Goal: Transaction & Acquisition: Purchase product/service

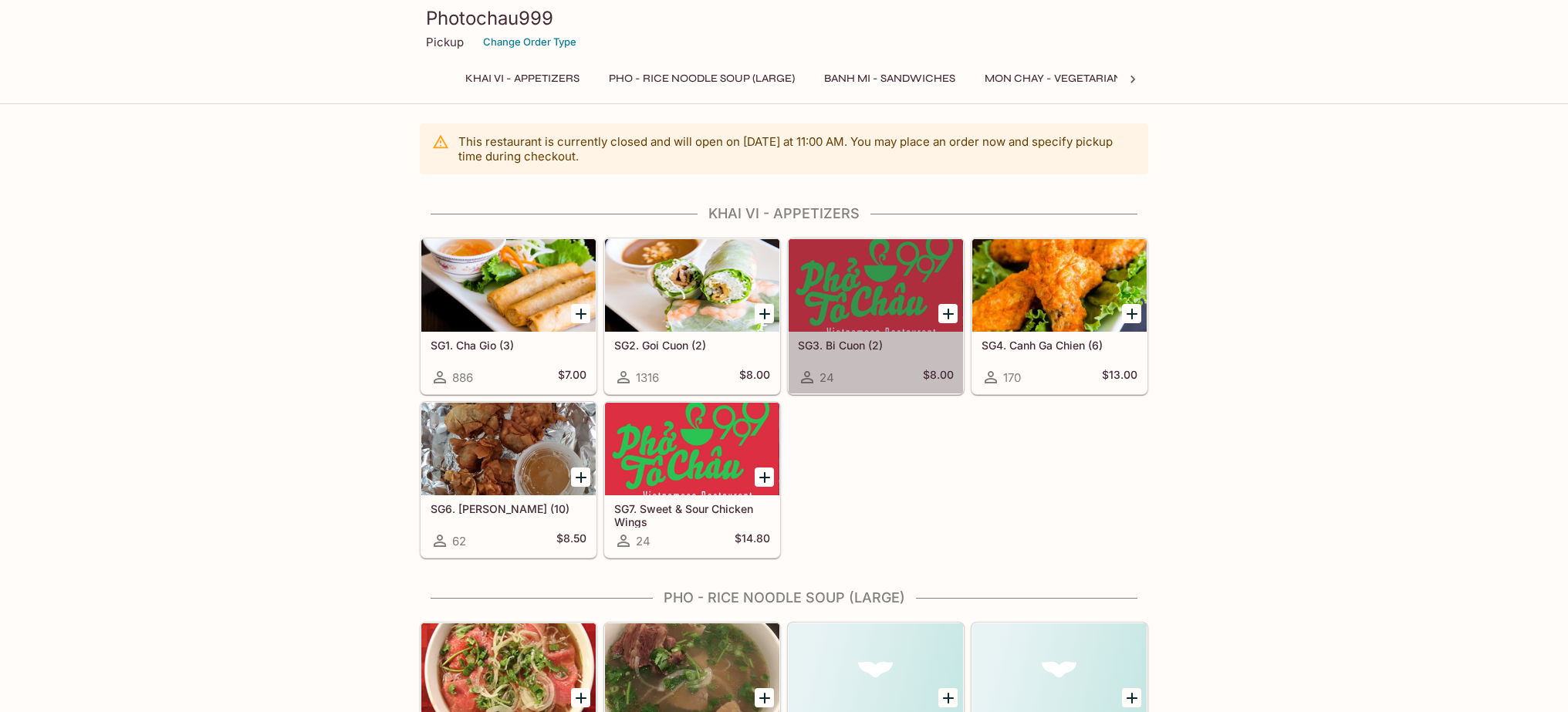
click at [862, 300] on div at bounding box center [876, 286] width 174 height 93
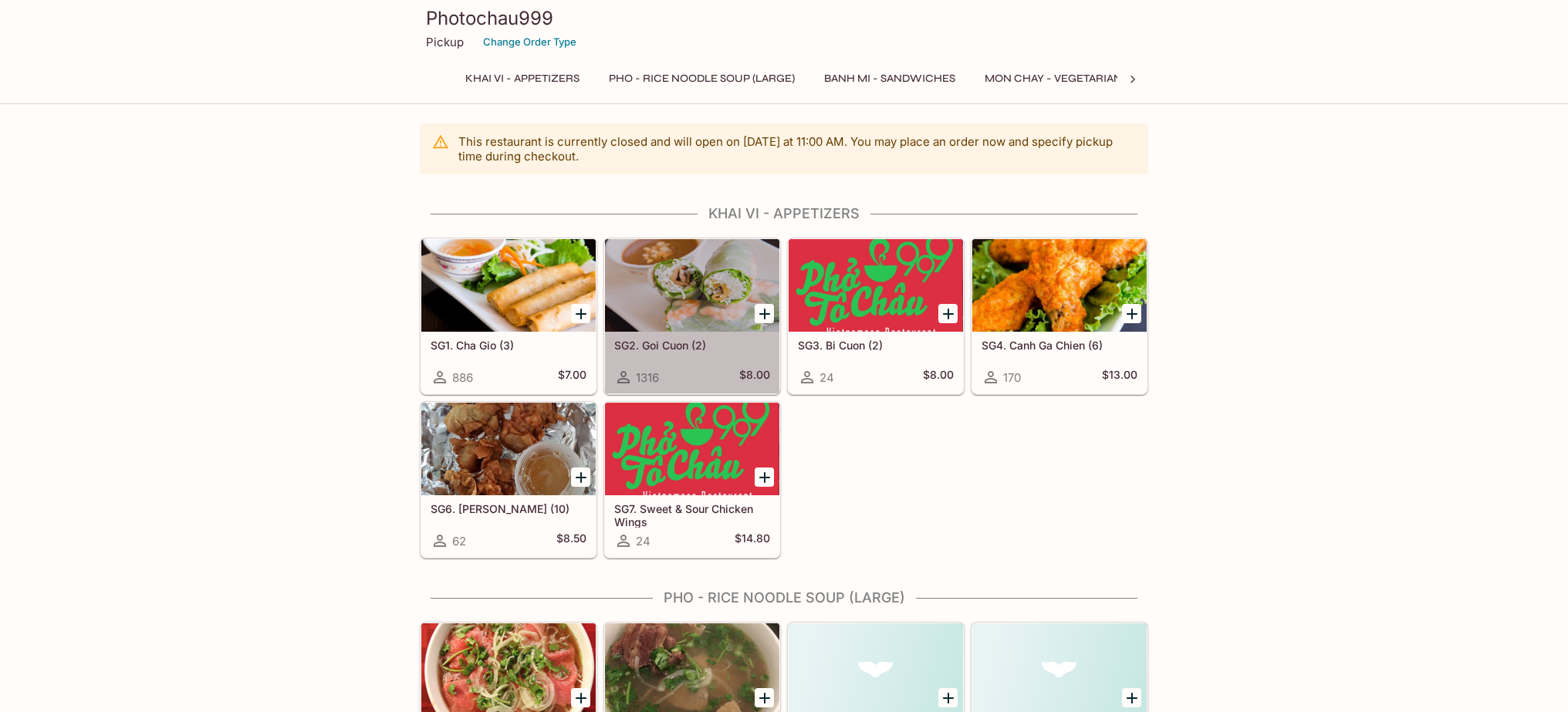
click at [694, 344] on h5 "SG2. Goi Cuon (2)" at bounding box center [692, 346] width 156 height 13
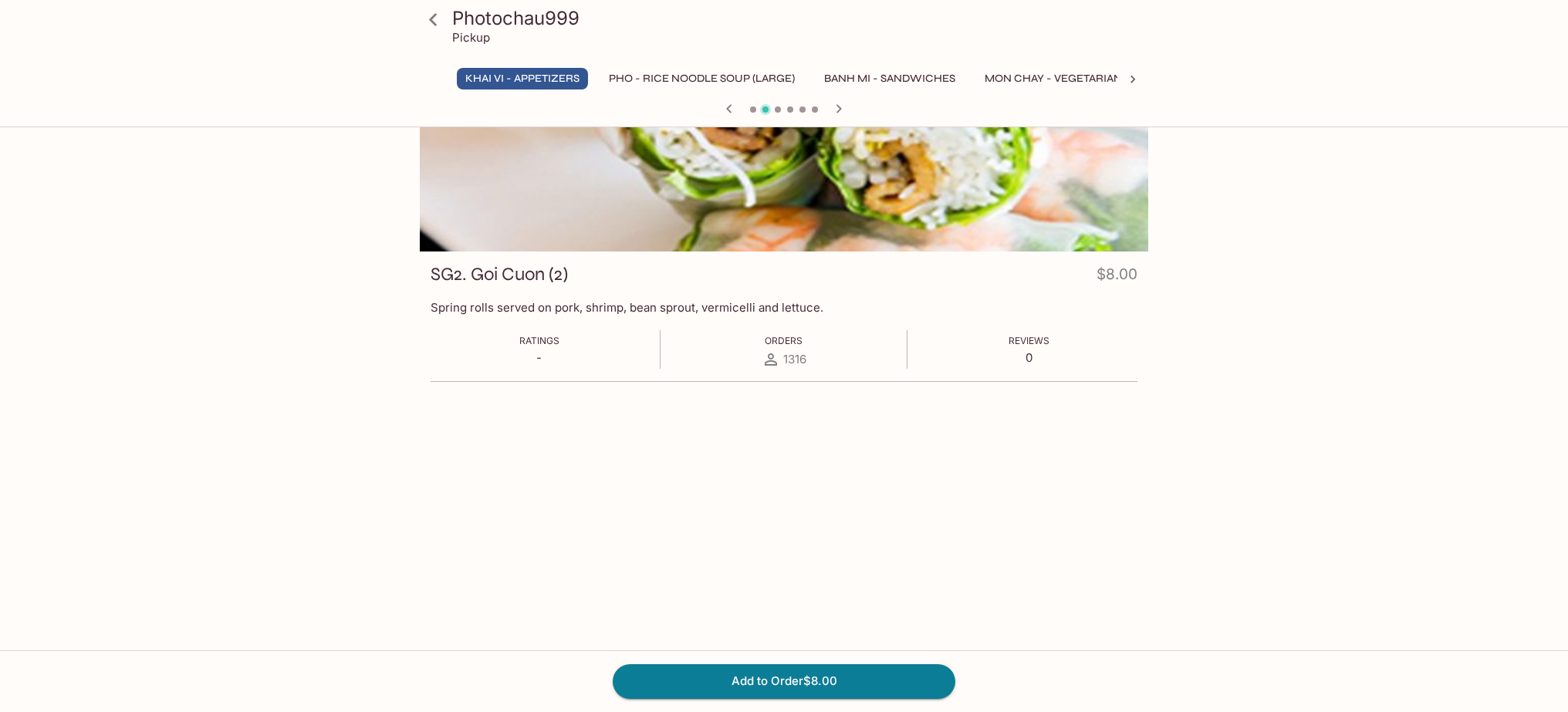
scroll to position [134, 0]
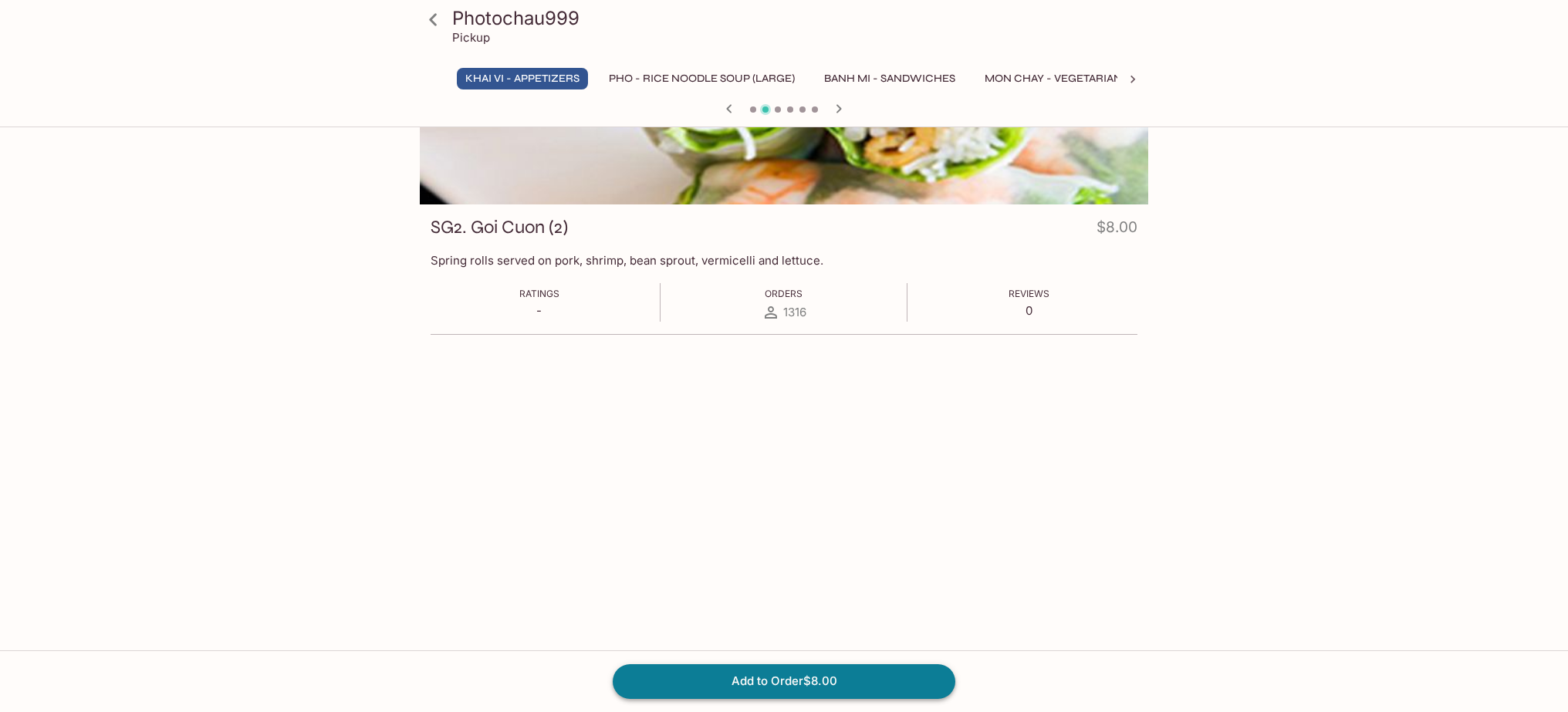
click at [775, 684] on button "Add to Order $8.00" at bounding box center [784, 682] width 343 height 34
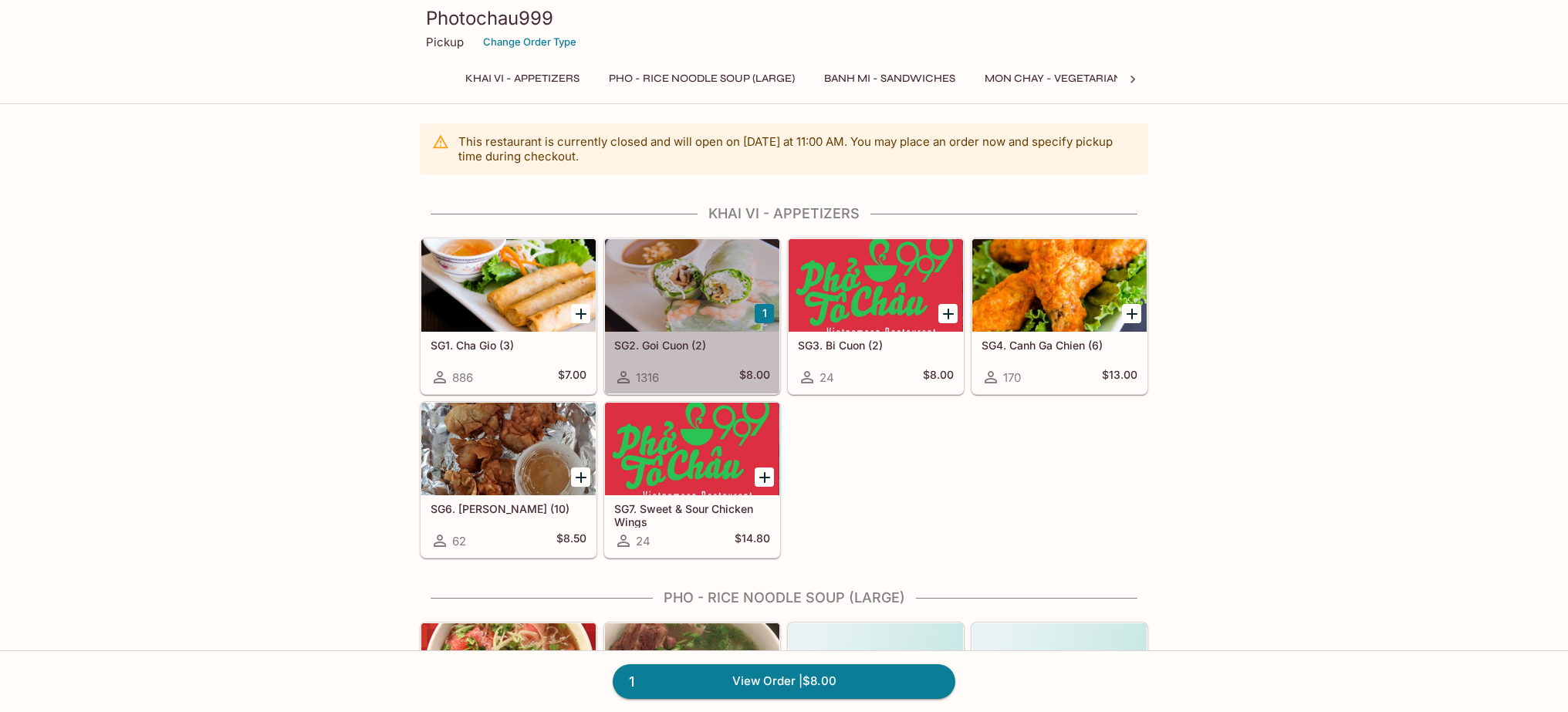
click at [727, 349] on h5 "SG2. Goi Cuon (2)" at bounding box center [692, 346] width 156 height 13
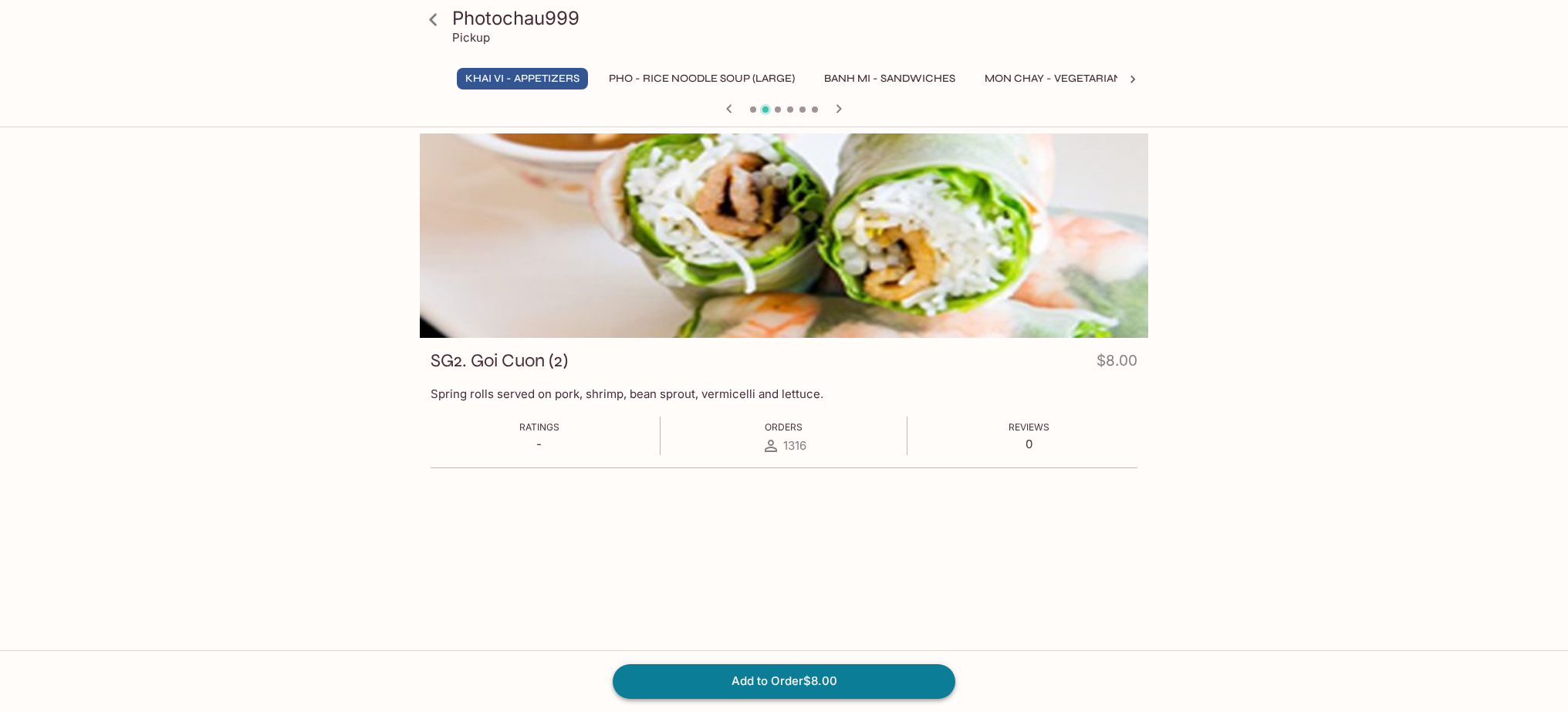
click at [774, 689] on button "Add to Order $8.00" at bounding box center [784, 682] width 343 height 34
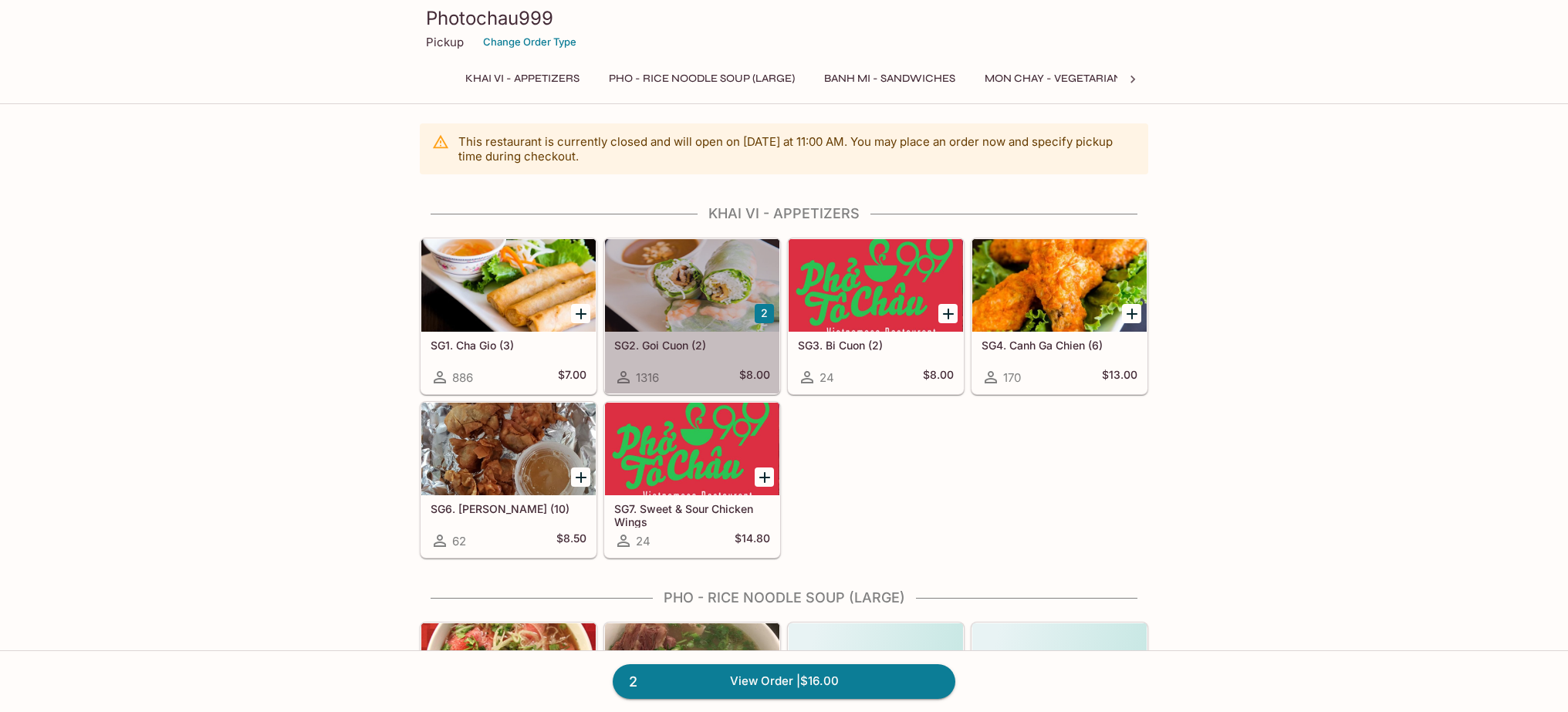
click at [706, 338] on div "SG2. [PERSON_NAME] (2) 1316 $8.00" at bounding box center [692, 362] width 174 height 62
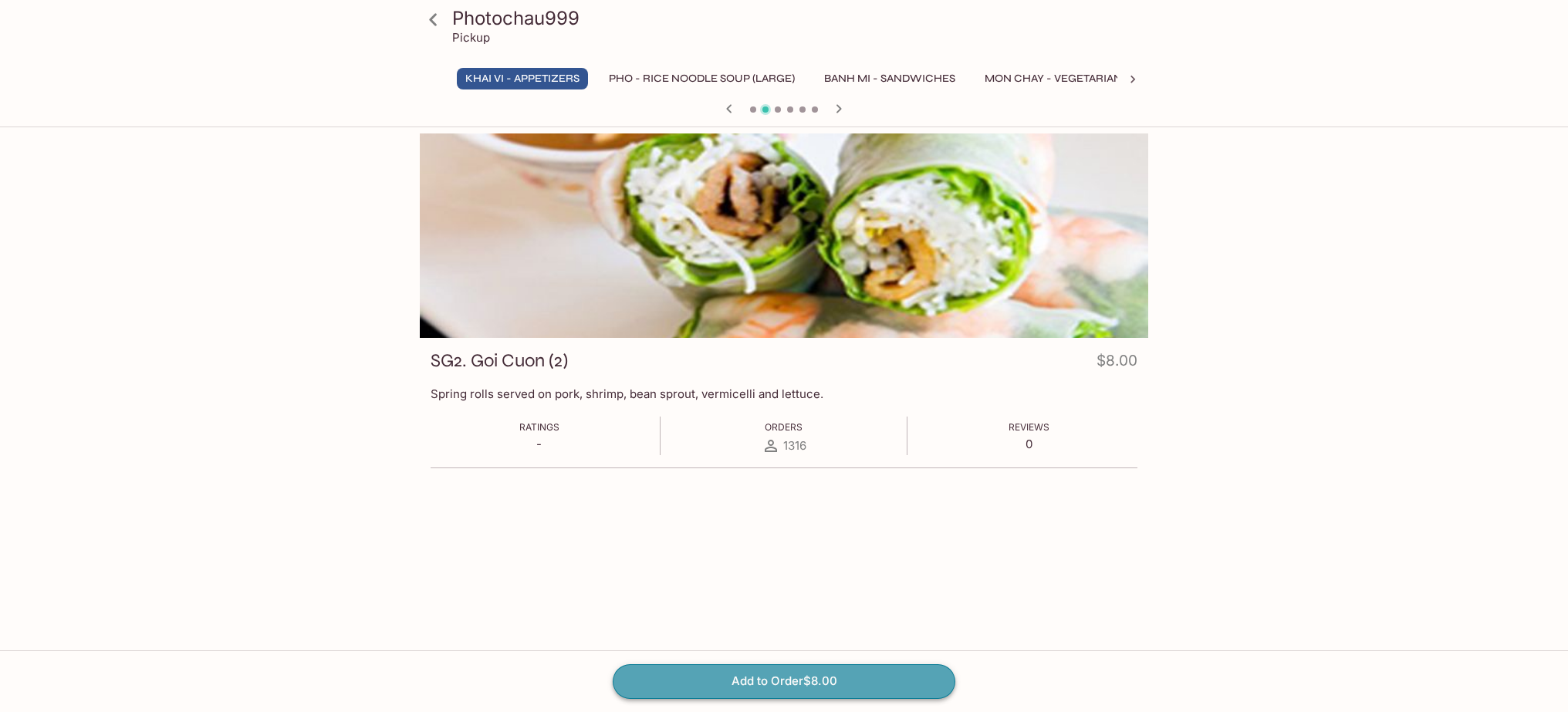
click at [760, 682] on button "Add to Order $8.00" at bounding box center [784, 682] width 343 height 34
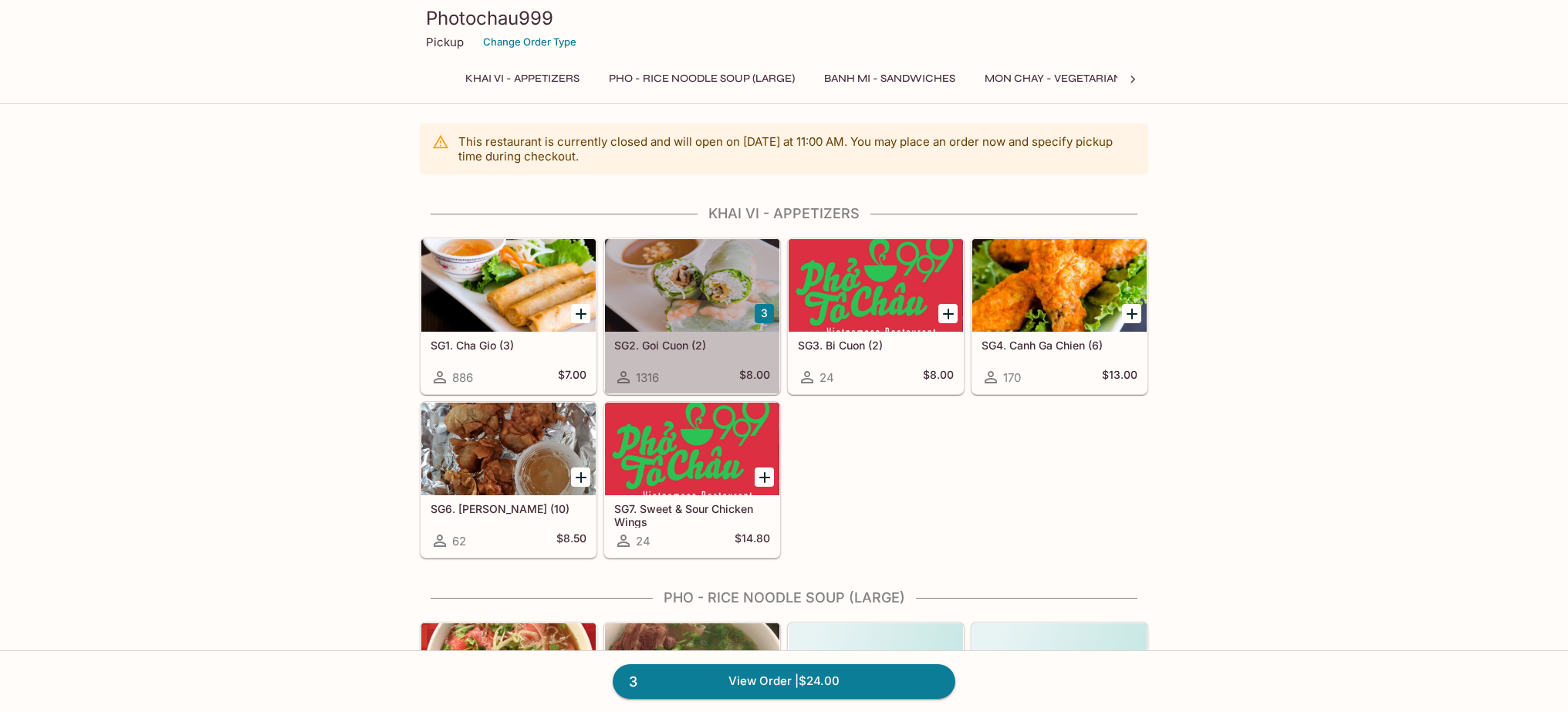
click at [689, 315] on div at bounding box center [692, 286] width 174 height 93
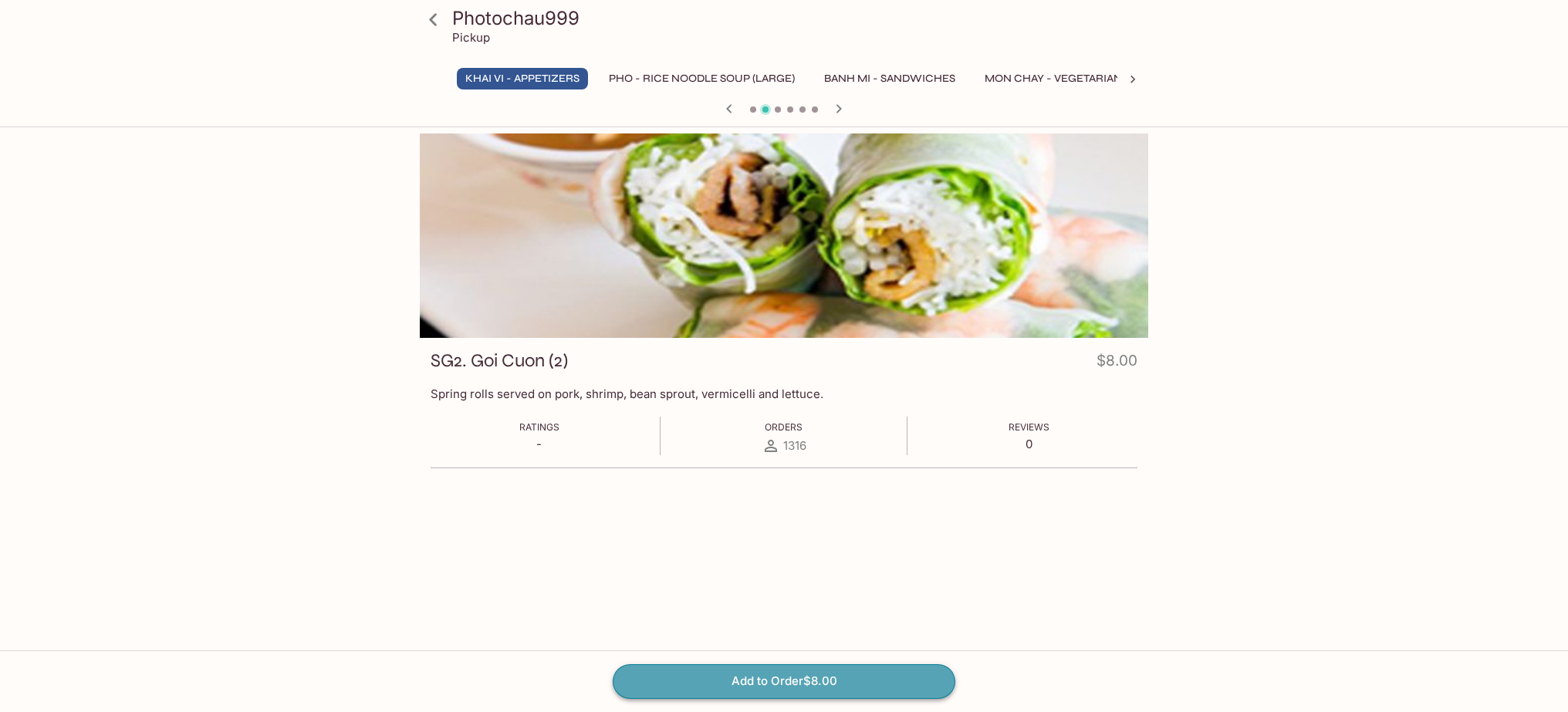
click at [757, 683] on button "Add to Order $8.00" at bounding box center [784, 682] width 343 height 34
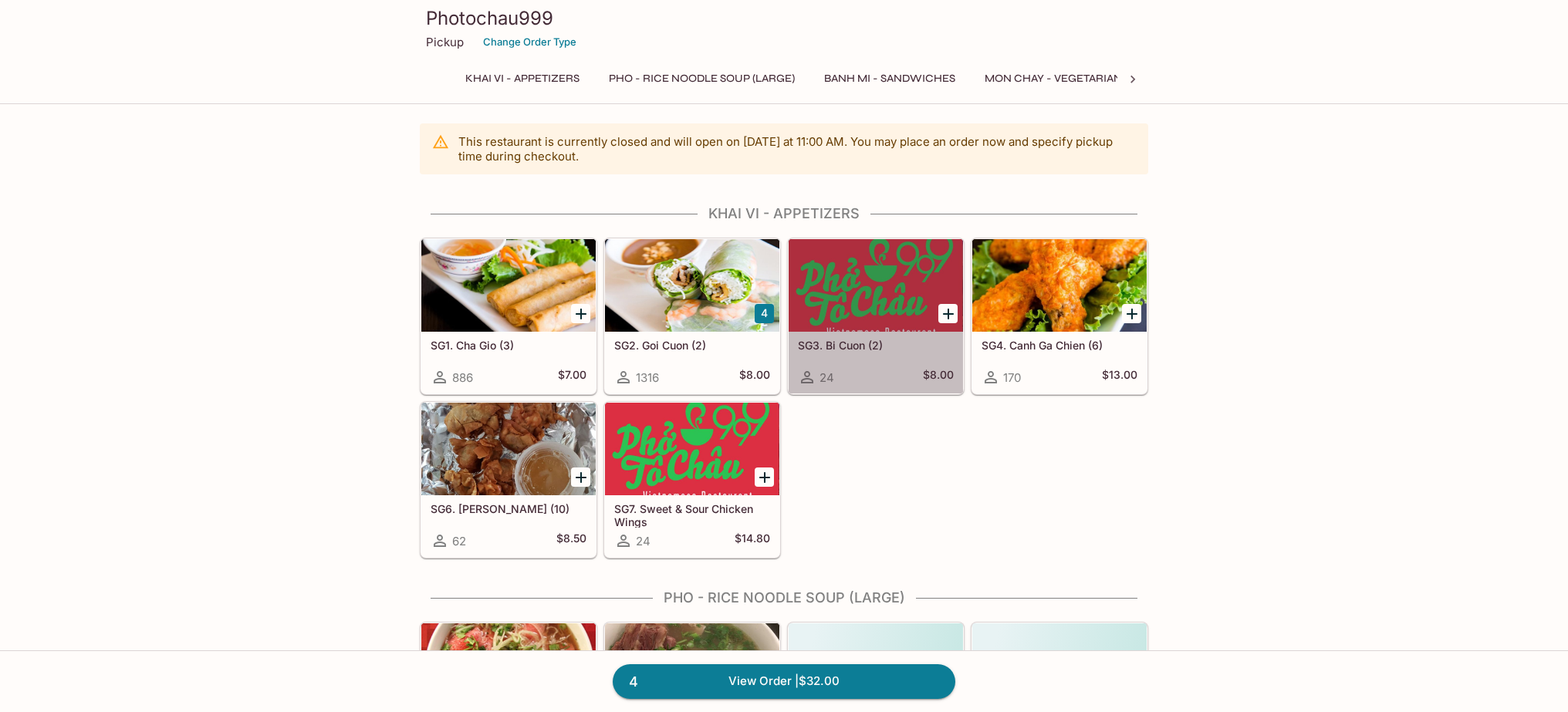
click at [857, 354] on div "SG3. Bi Cuon (2) 24 $8.00" at bounding box center [876, 362] width 174 height 62
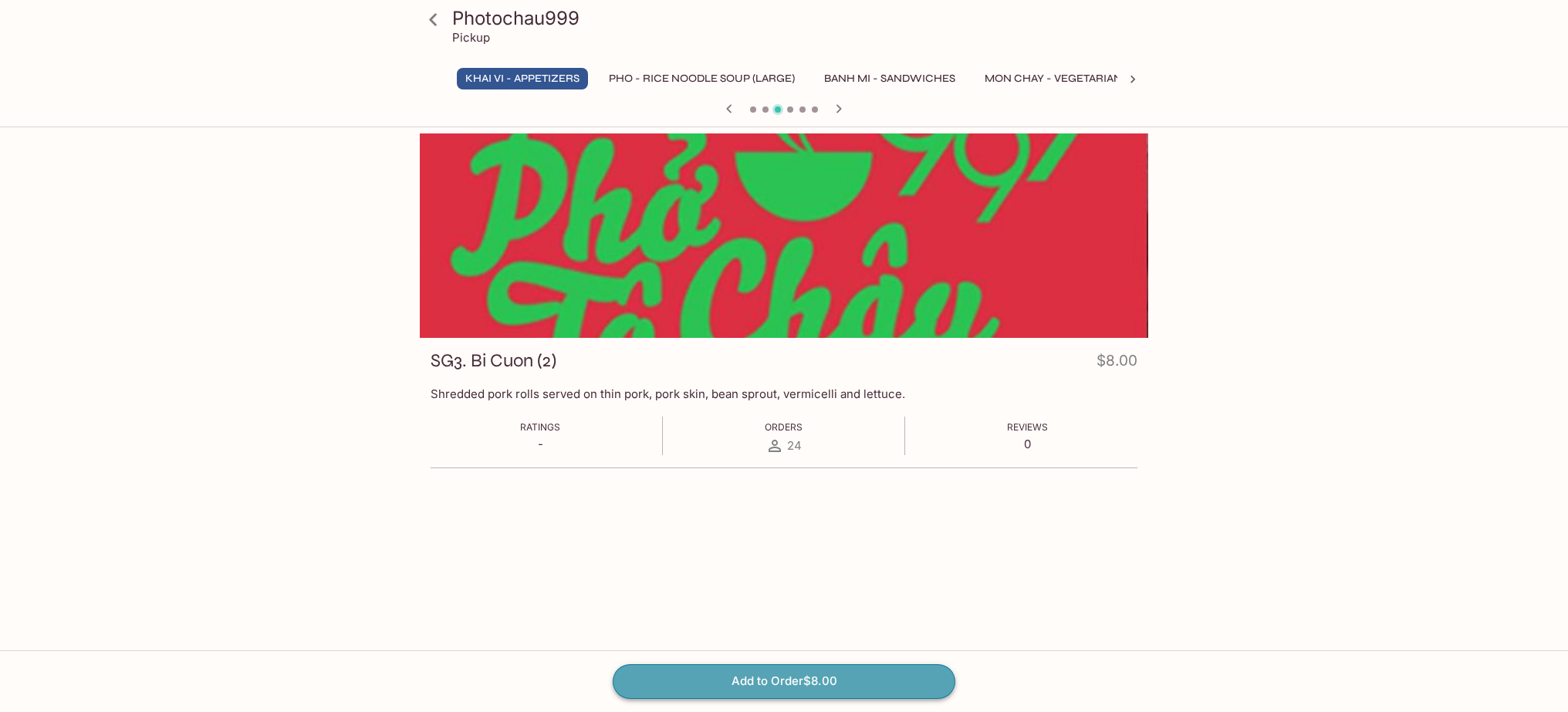
drag, startPoint x: 757, startPoint y: 680, endPoint x: 757, endPoint y: 671, distance: 9.0
click at [757, 677] on button "Add to Order $8.00" at bounding box center [784, 682] width 343 height 34
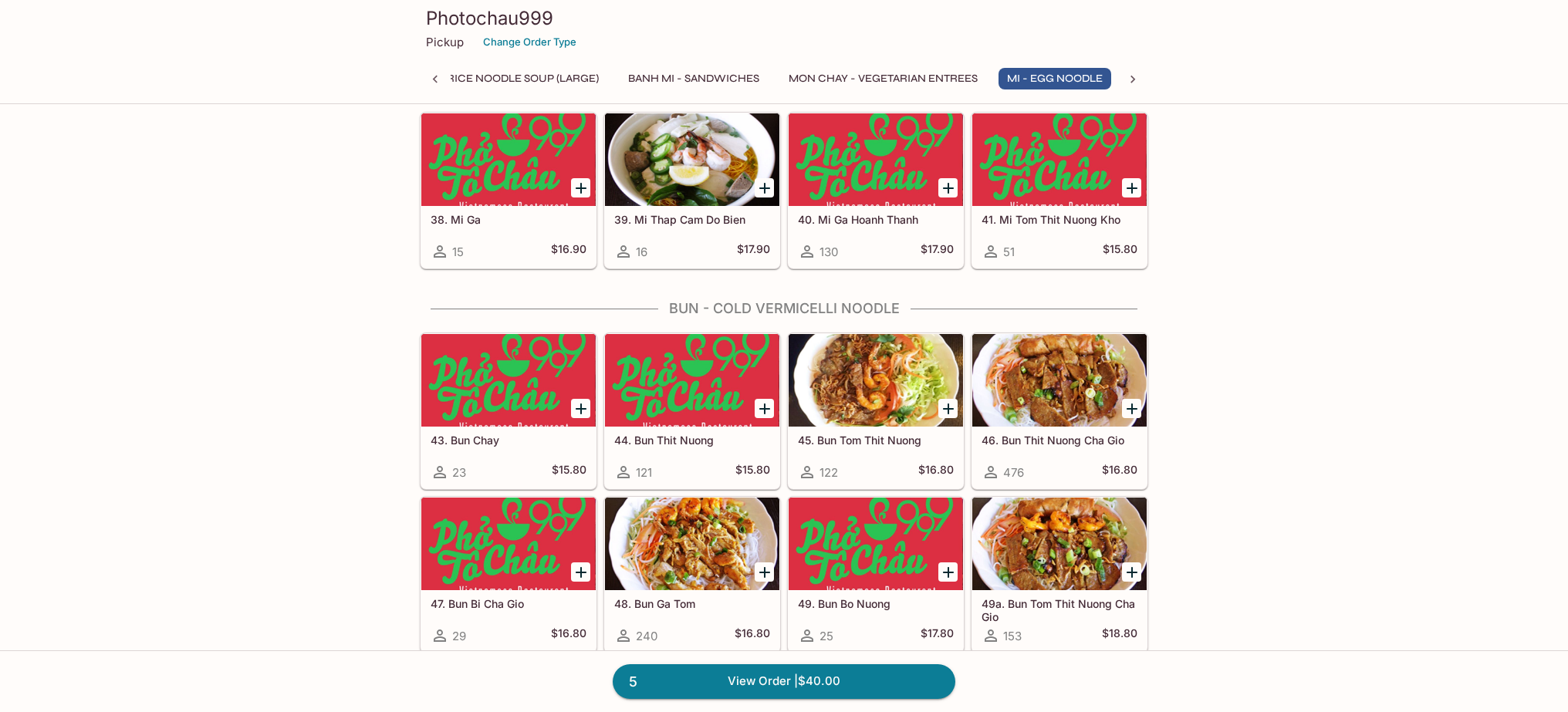
scroll to position [2645, 0]
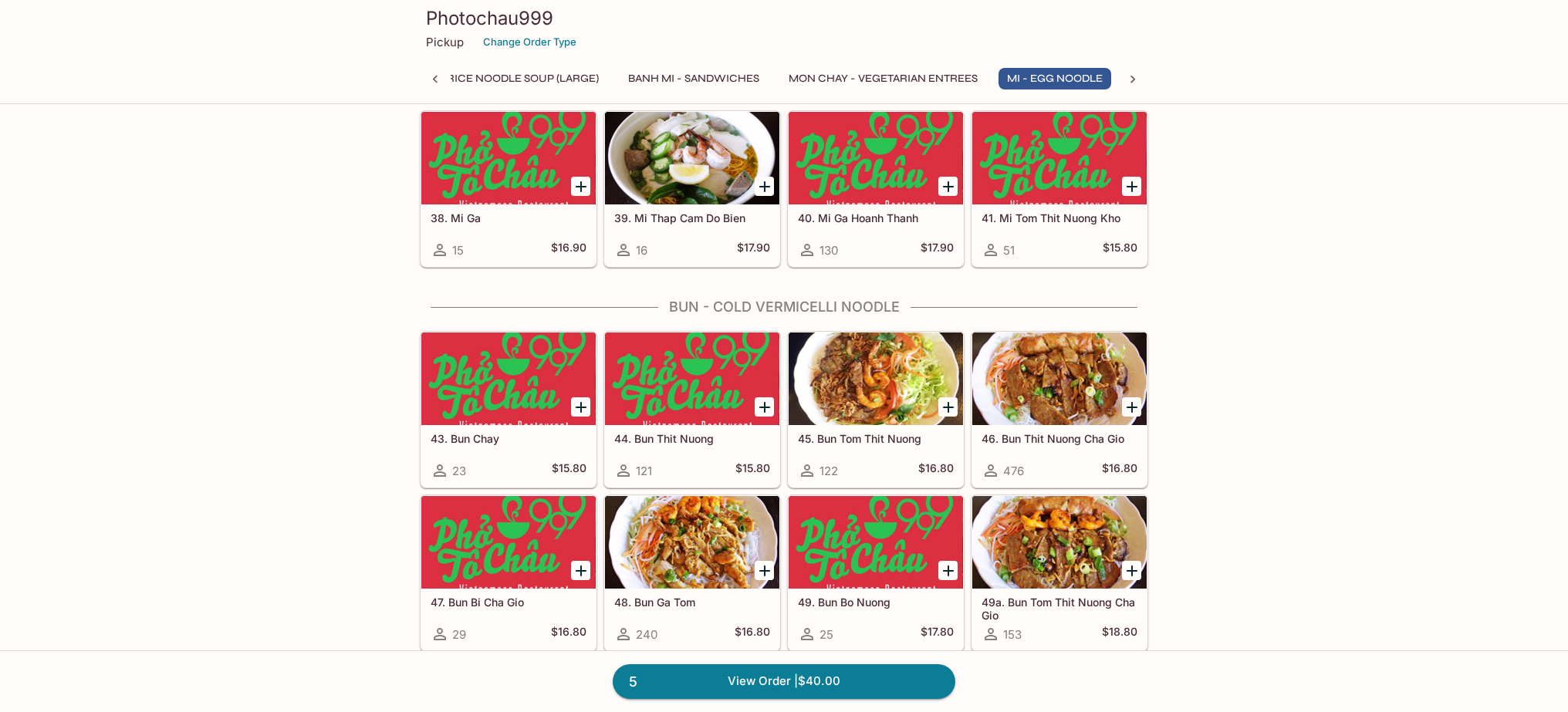
click at [691, 396] on div at bounding box center [692, 379] width 174 height 93
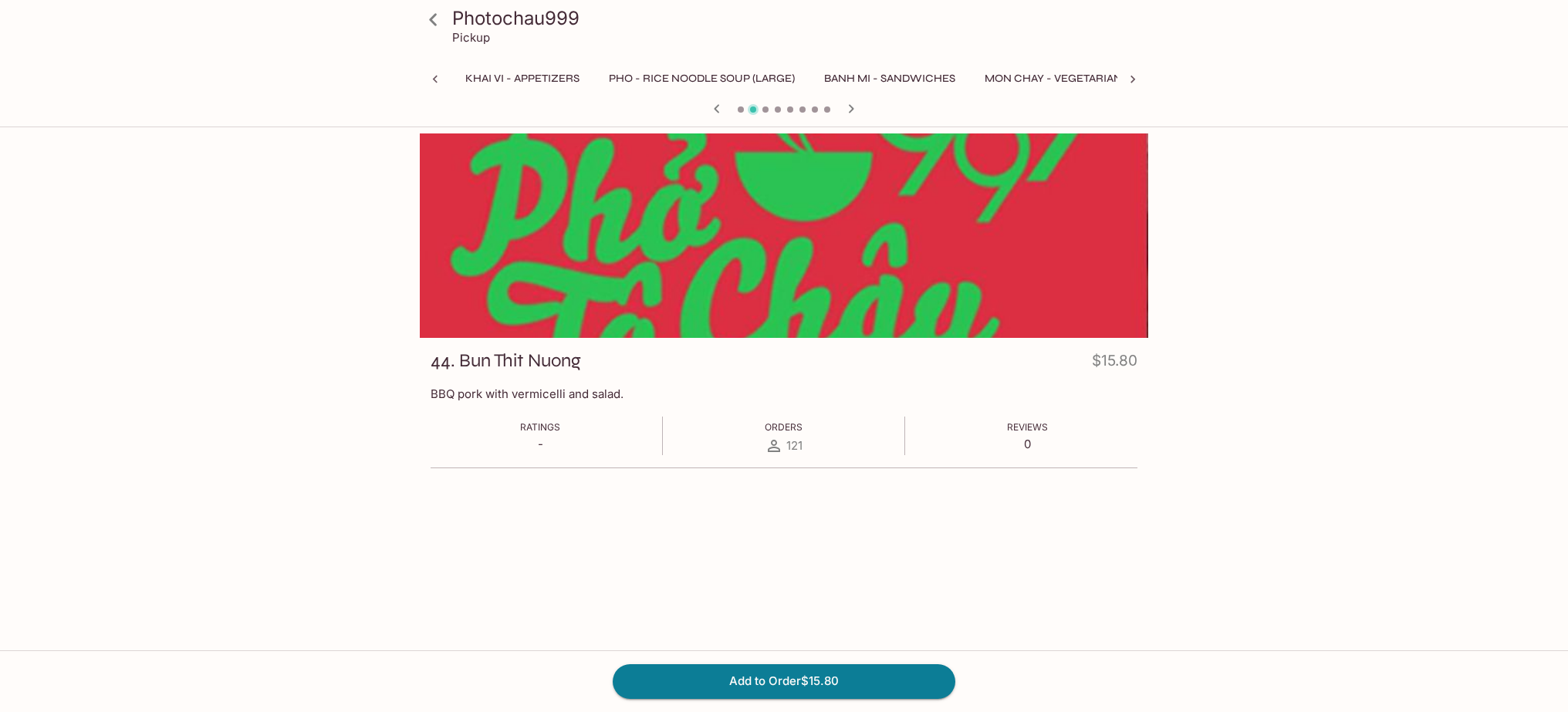
scroll to position [0, 409]
click at [777, 682] on button "Add to Order $15.80" at bounding box center [784, 682] width 343 height 34
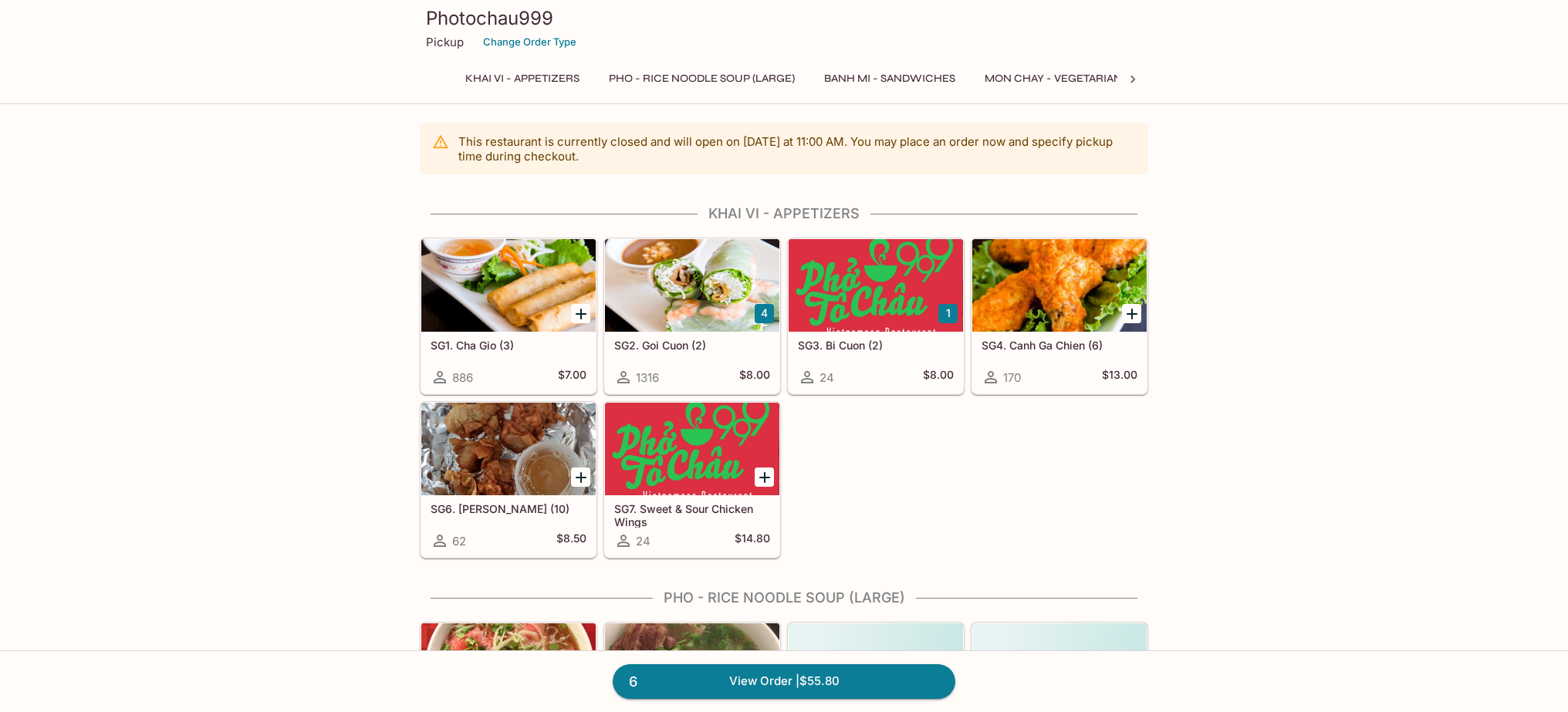
click at [1131, 77] on icon at bounding box center [1132, 80] width 5 height 8
click at [917, 81] on button "Bun - Cold Vermicelli Noodle" at bounding box center [936, 79] width 198 height 22
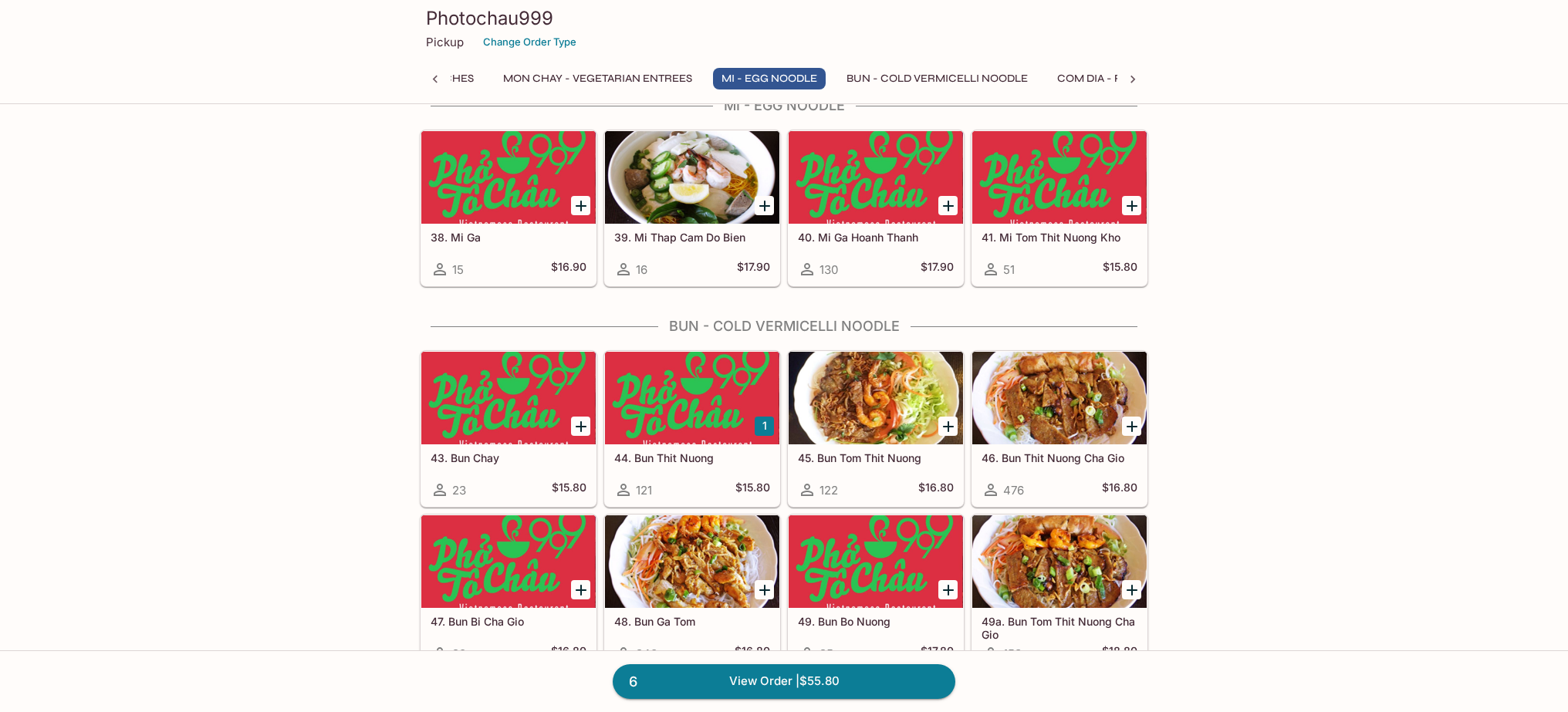
scroll to position [2637, 0]
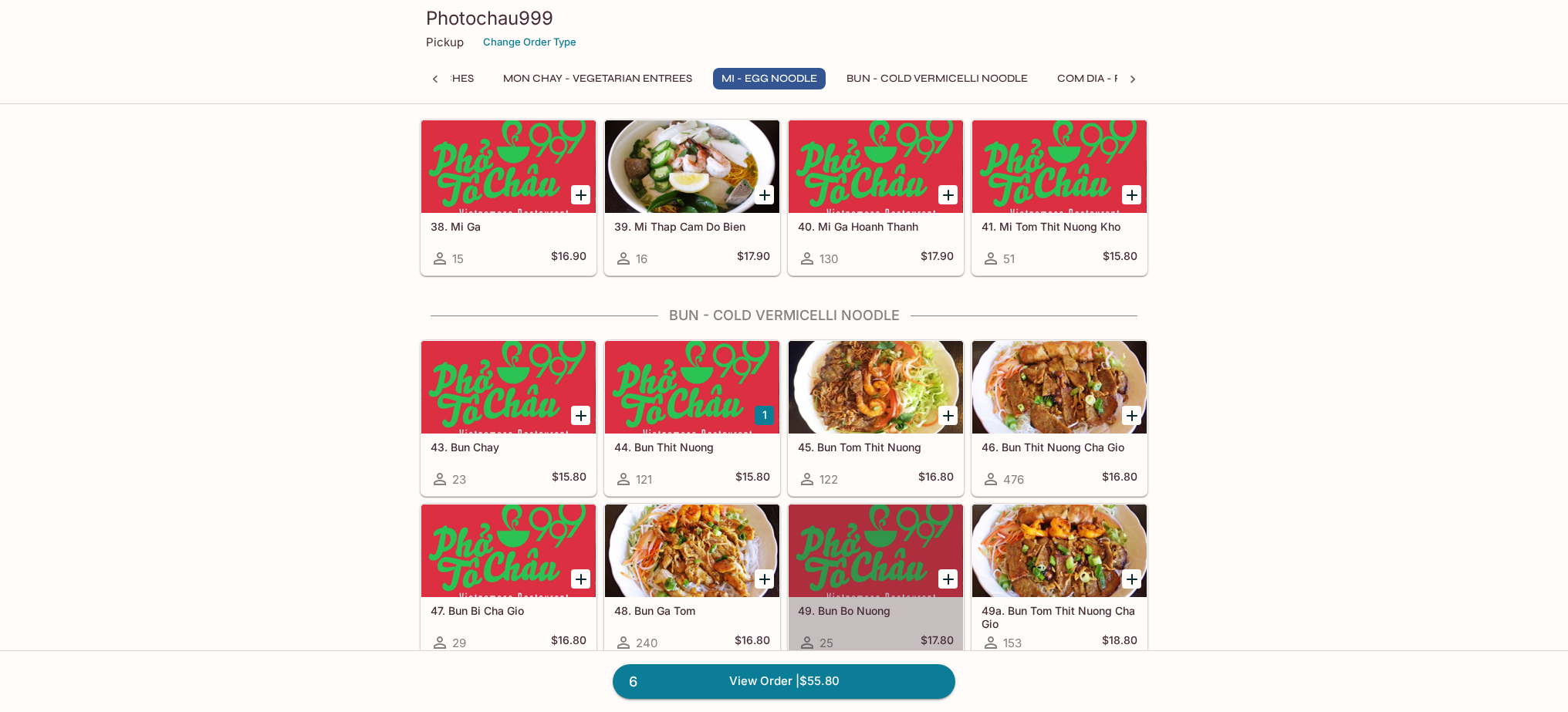
click at [865, 557] on div at bounding box center [876, 551] width 174 height 93
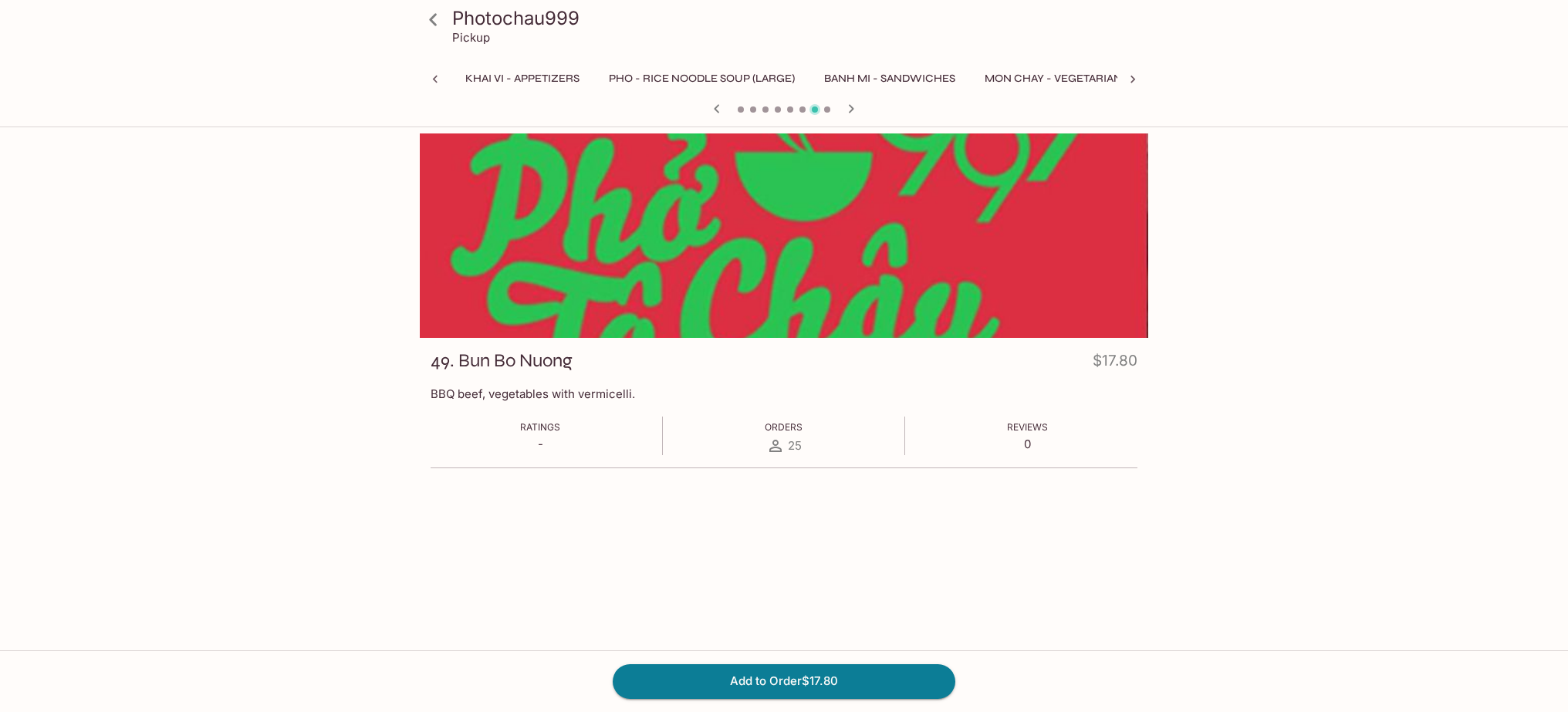
scroll to position [0, 409]
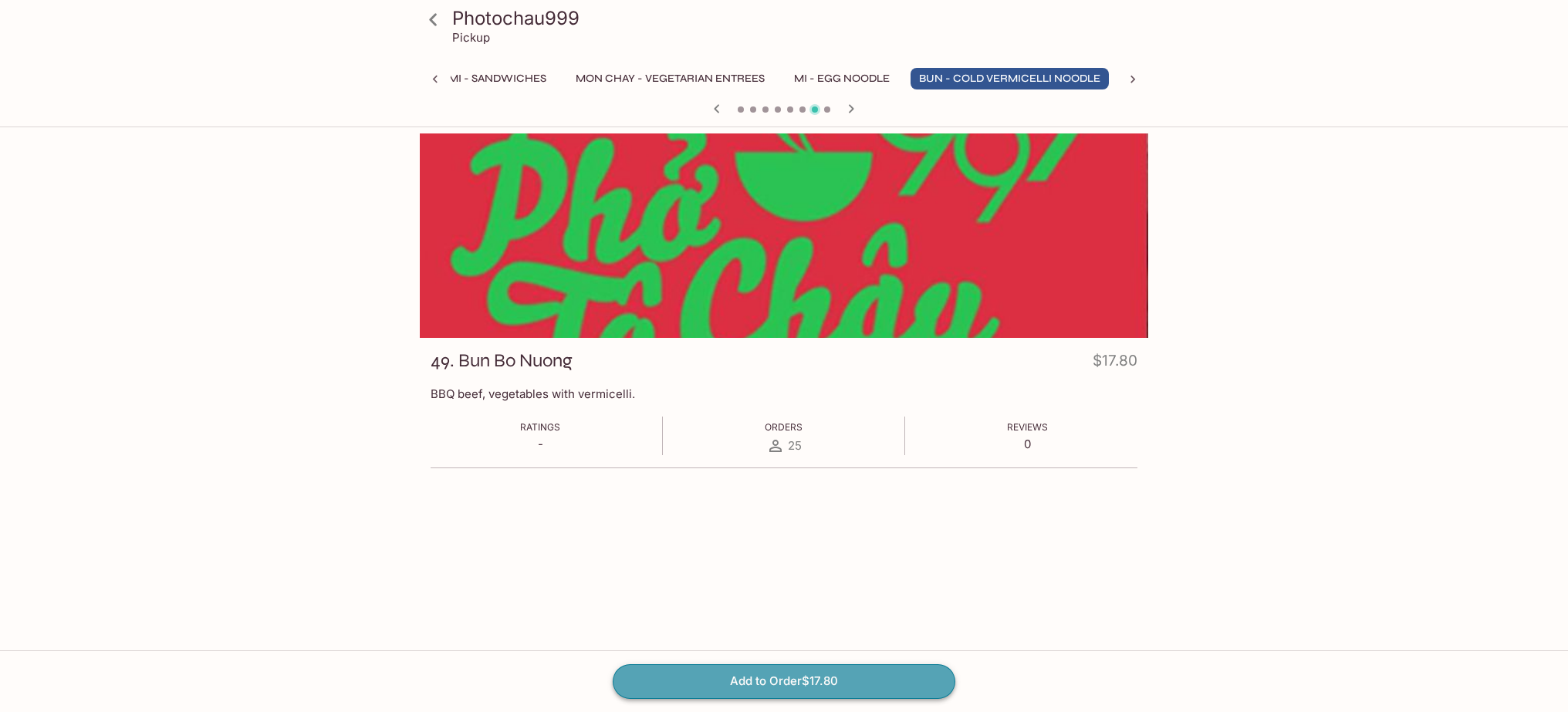
click at [789, 682] on button "Add to Order $17.80" at bounding box center [784, 682] width 343 height 34
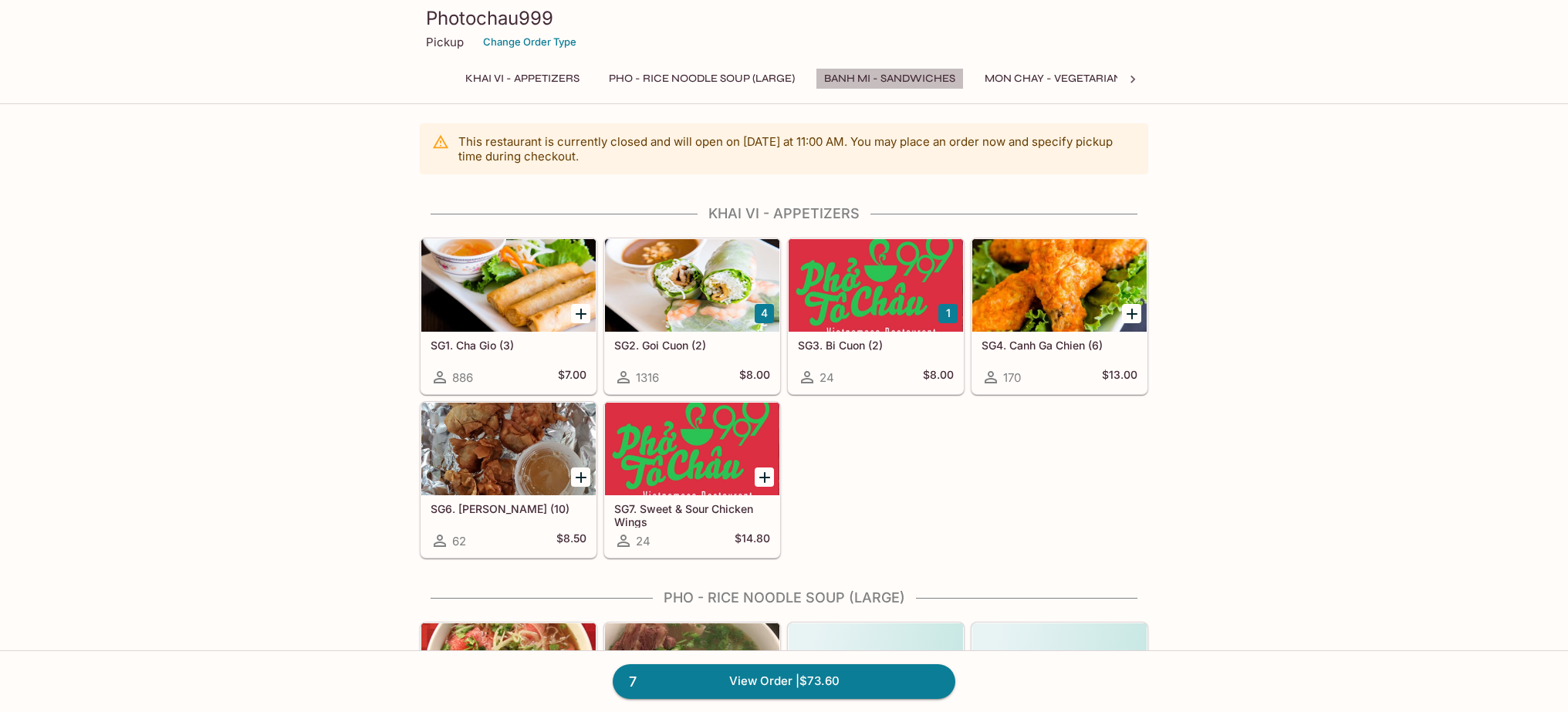
click at [869, 76] on button "Banh Mi - Sandwiches" at bounding box center [889, 79] width 148 height 22
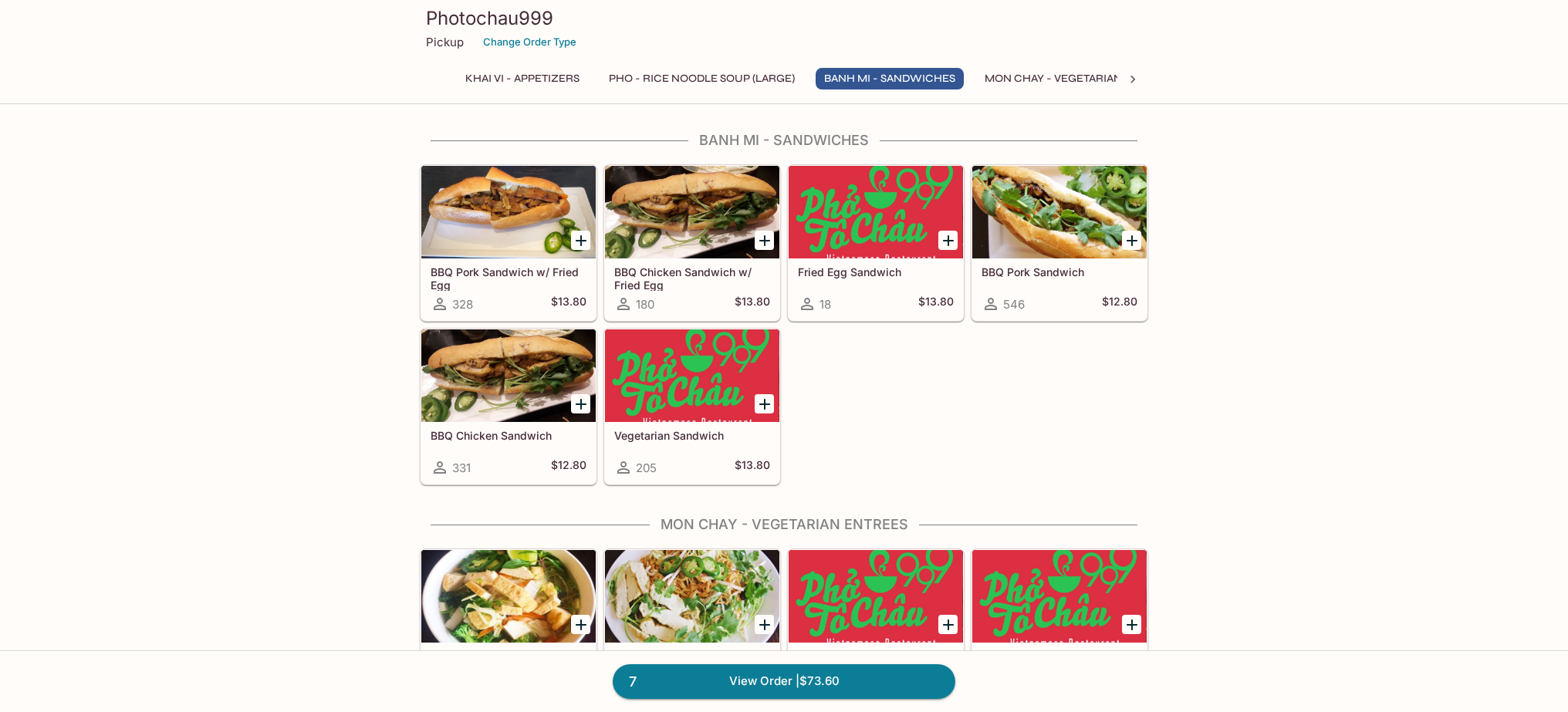
scroll to position [1824, 0]
click at [1048, 276] on h5 "BBQ Pork Sandwich" at bounding box center [1059, 271] width 156 height 13
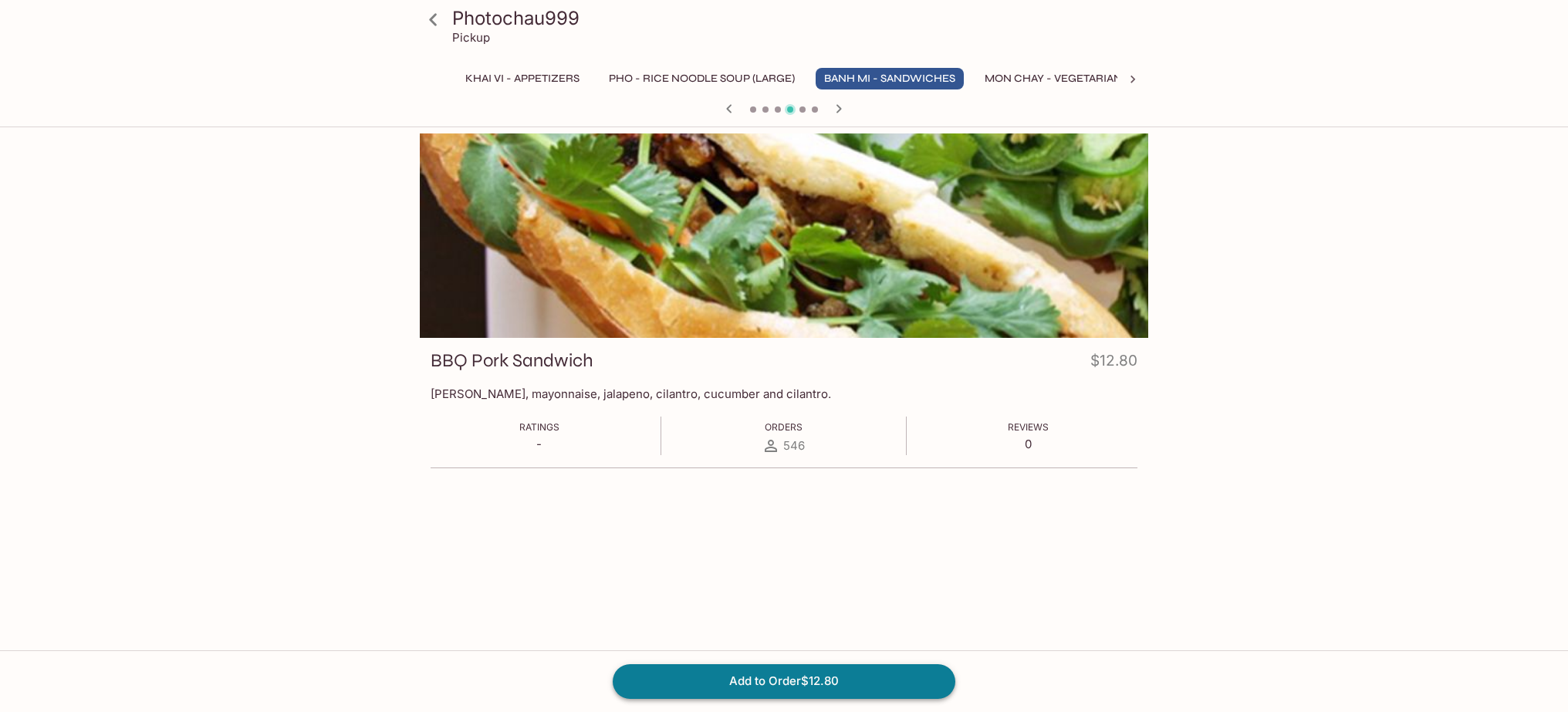
click at [809, 674] on button "Add to Order $12.80" at bounding box center [784, 682] width 343 height 34
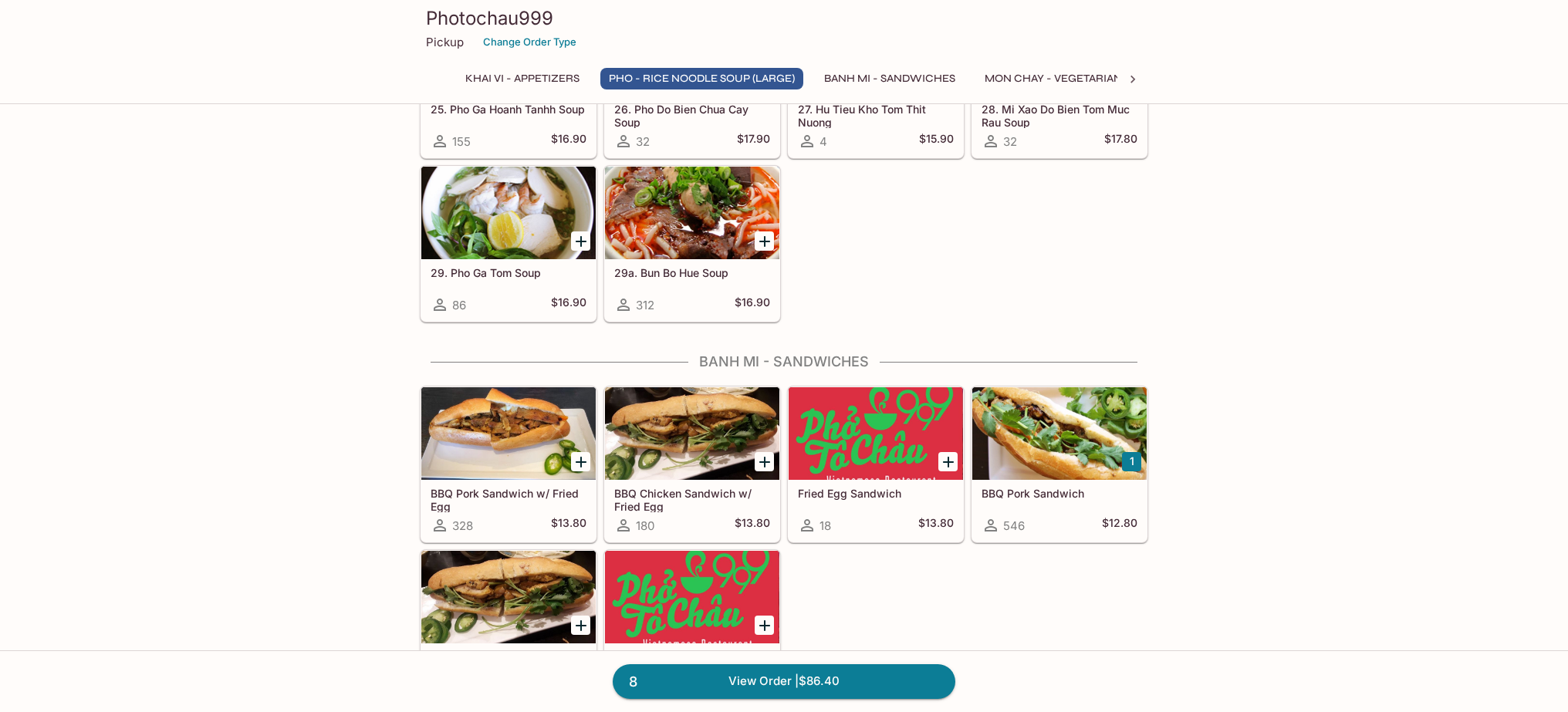
scroll to position [1794, 0]
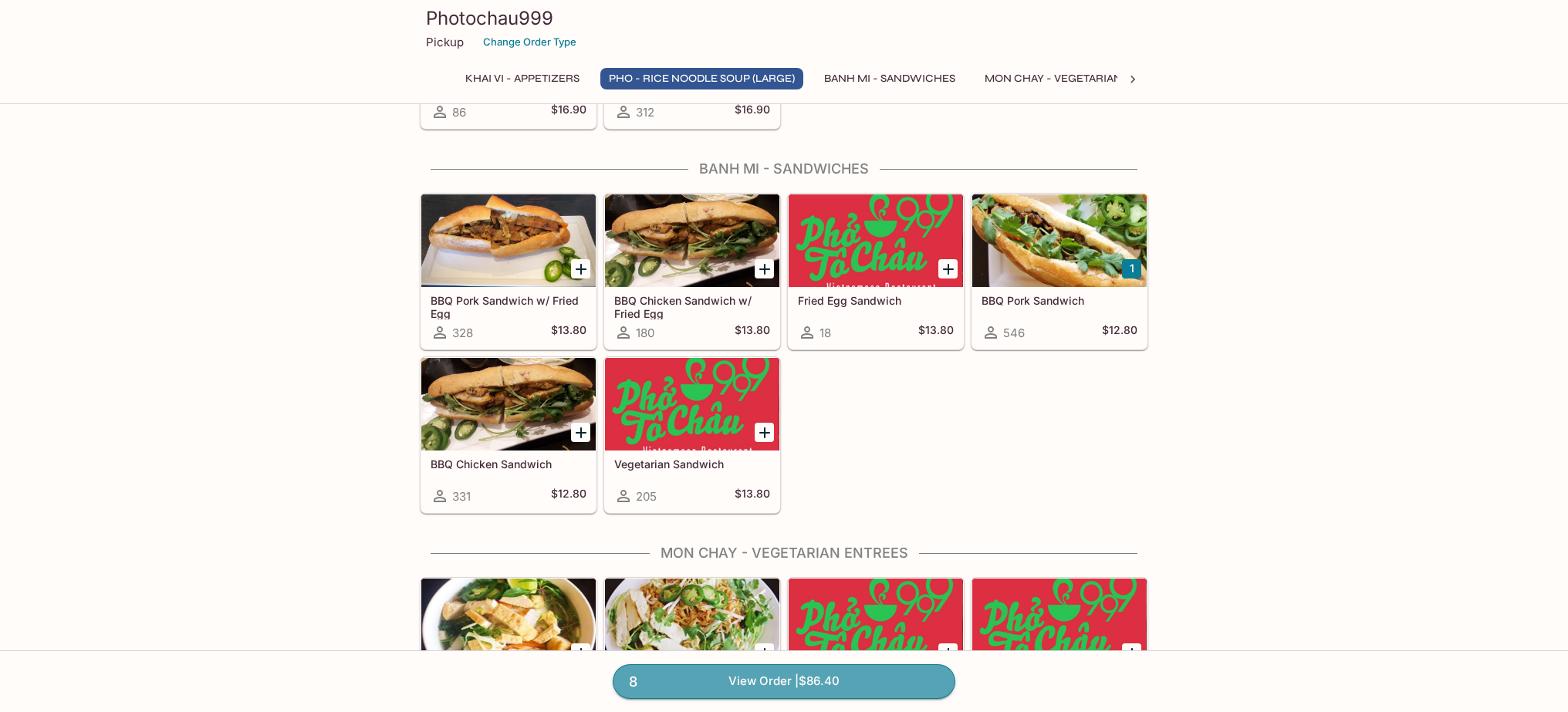
click at [757, 680] on link "8 View Order | $86.40" at bounding box center [784, 682] width 343 height 34
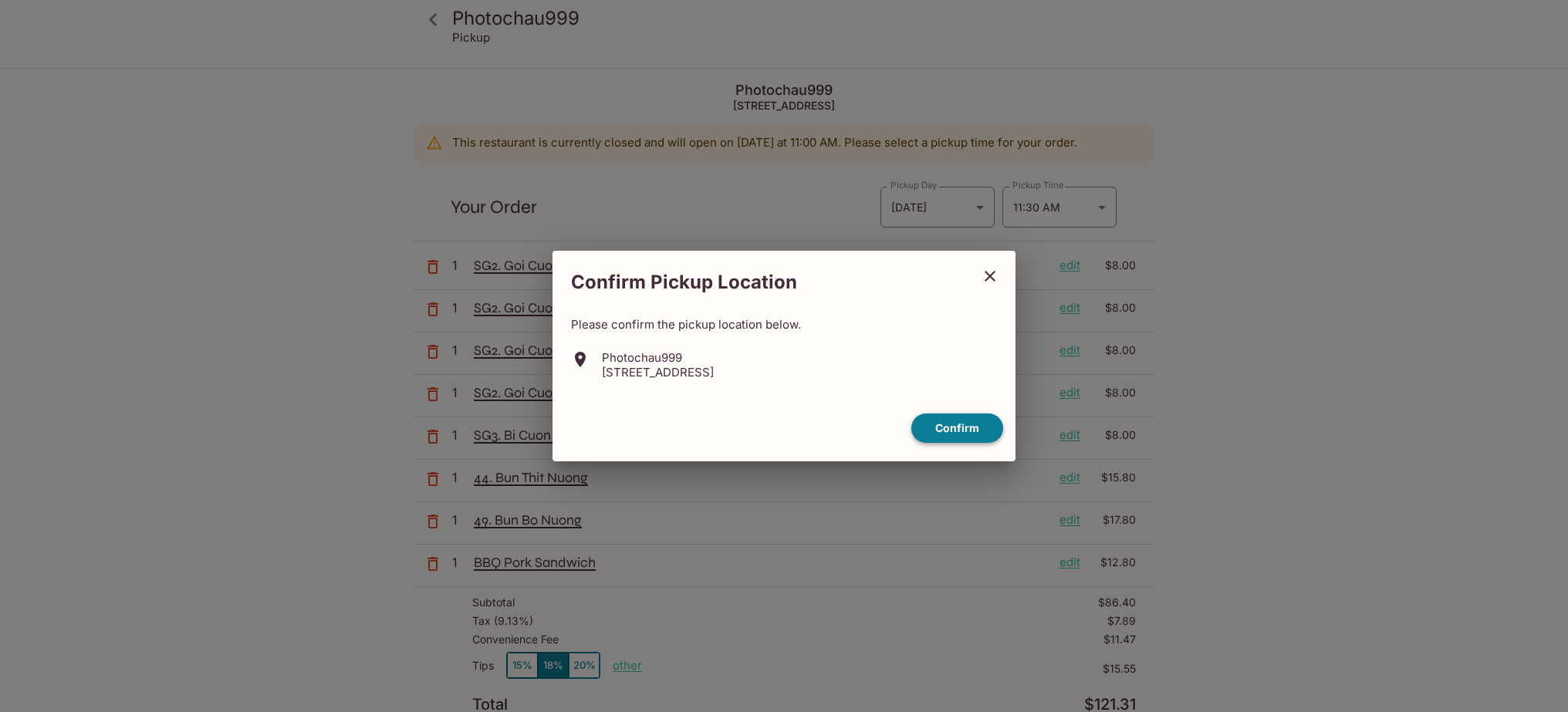
click at [963, 421] on button "Confirm" at bounding box center [956, 429] width 92 height 30
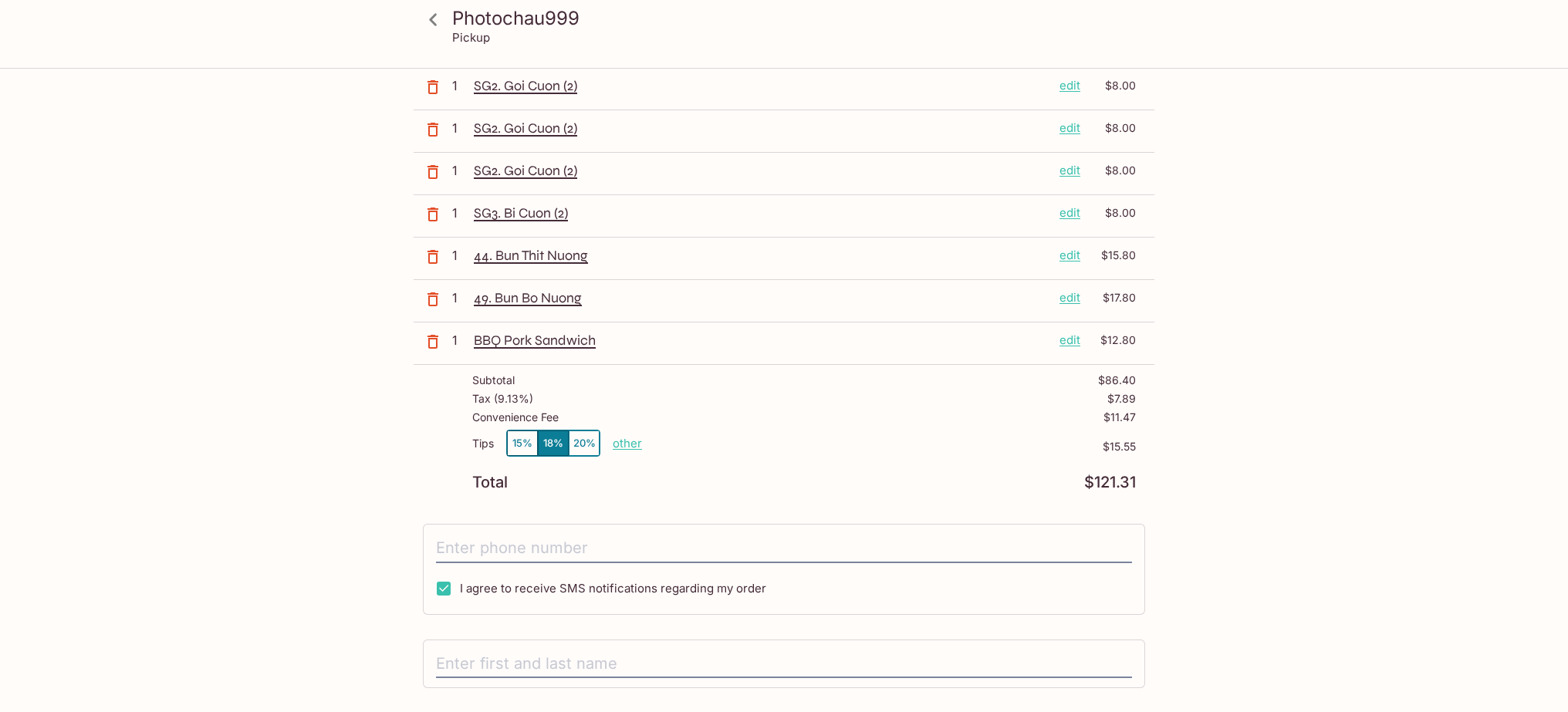
scroll to position [226, 0]
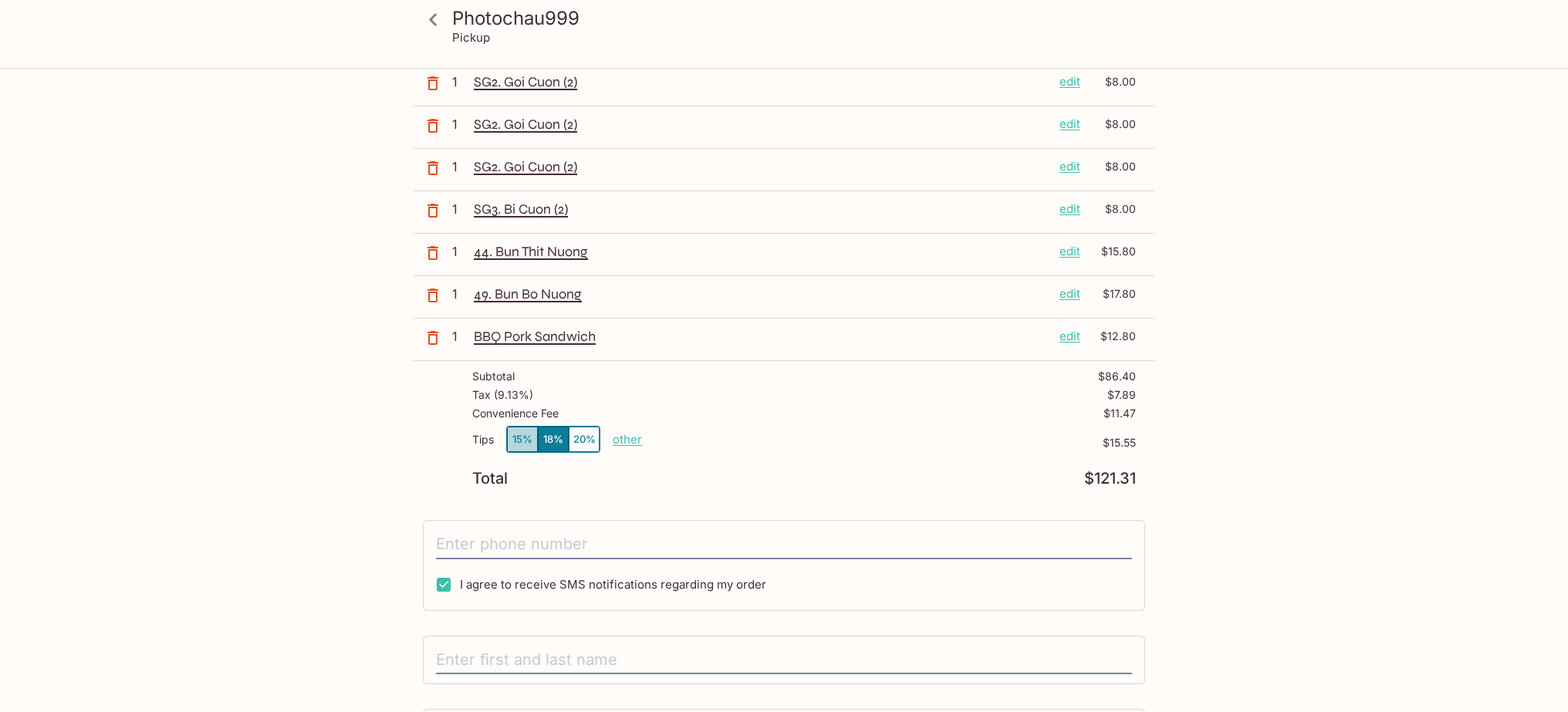
click at [521, 437] on button "15%" at bounding box center [522, 439] width 31 height 26
click at [532, 541] on input "tel" at bounding box center [783, 544] width 696 height 29
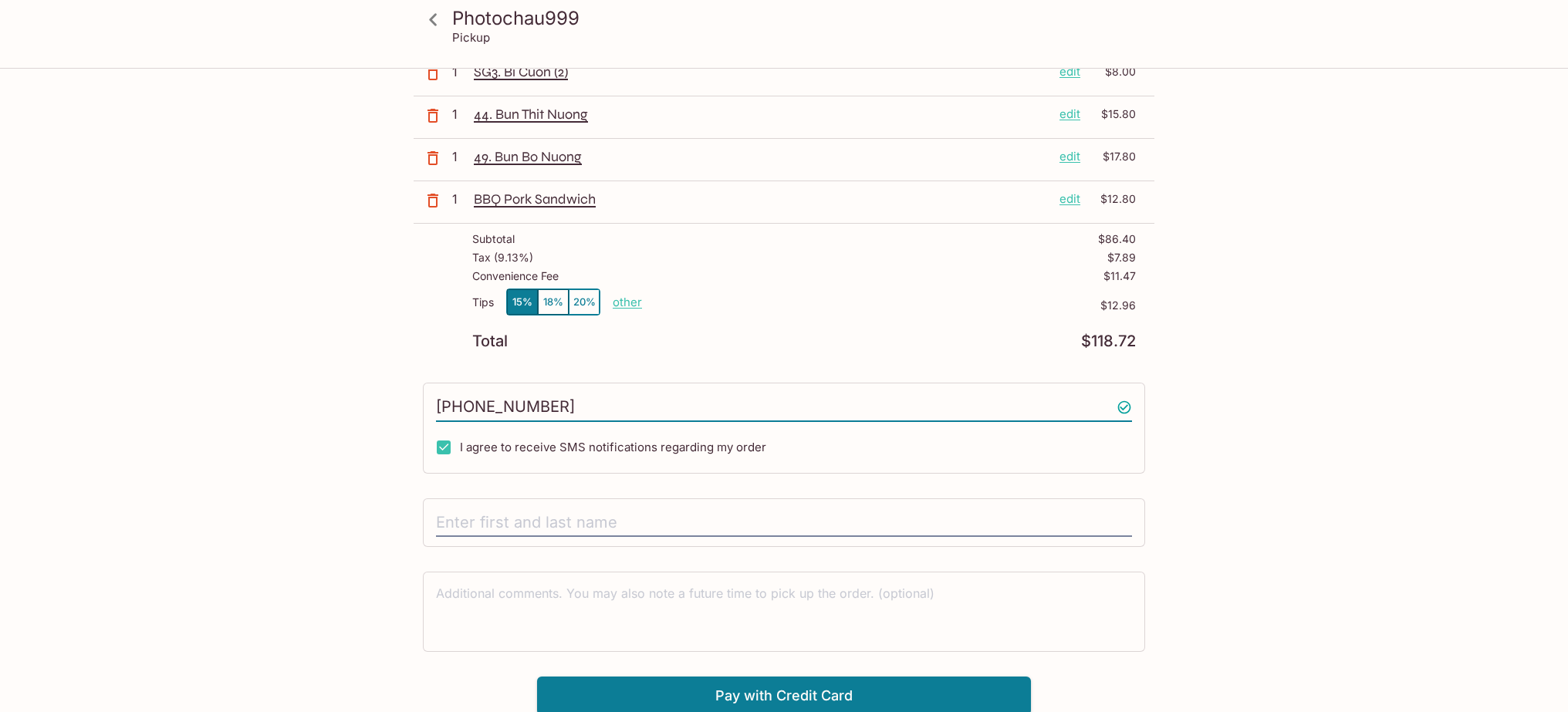
scroll to position [366, 0]
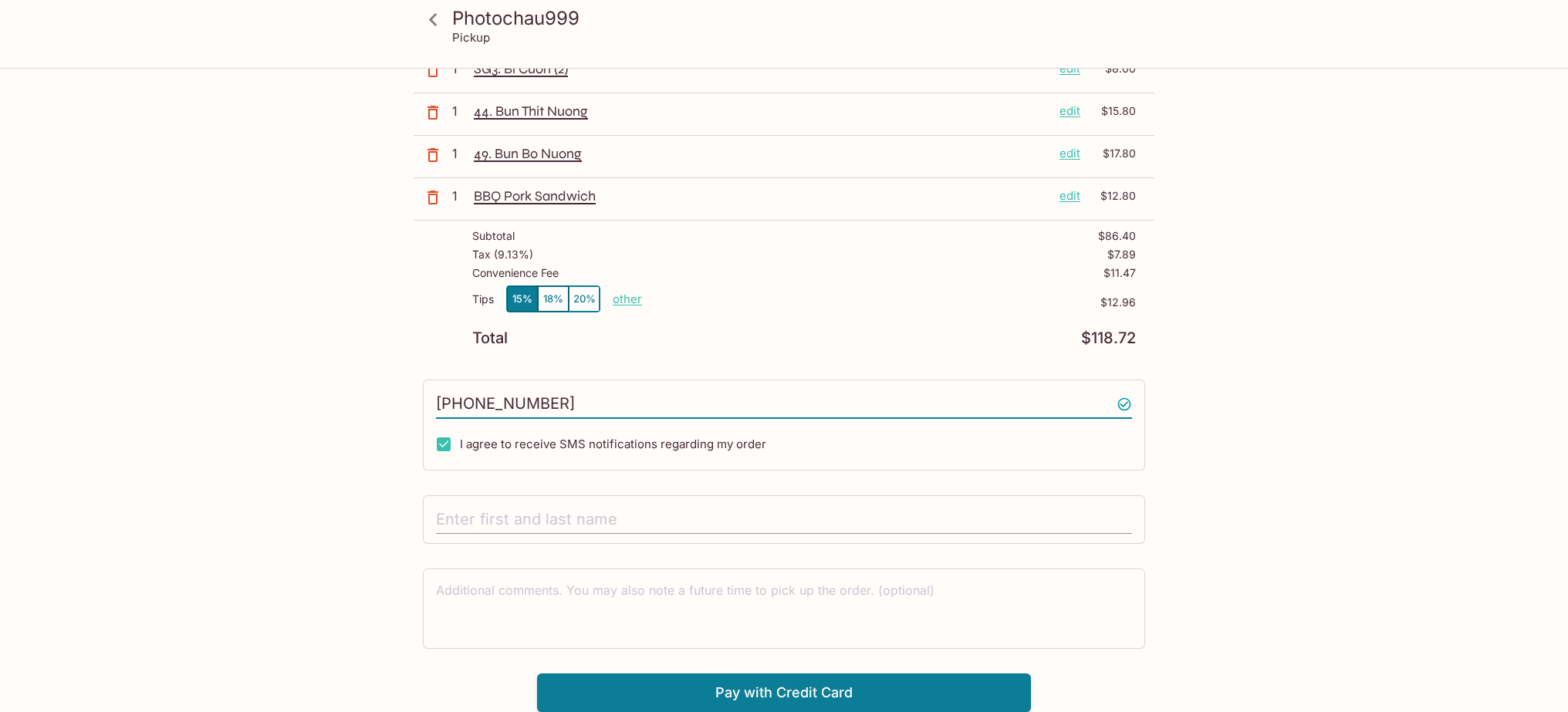
type input "[PHONE_NUMBER]"
click at [547, 524] on input "text" at bounding box center [783, 520] width 696 height 29
type input "[PERSON_NAME]"
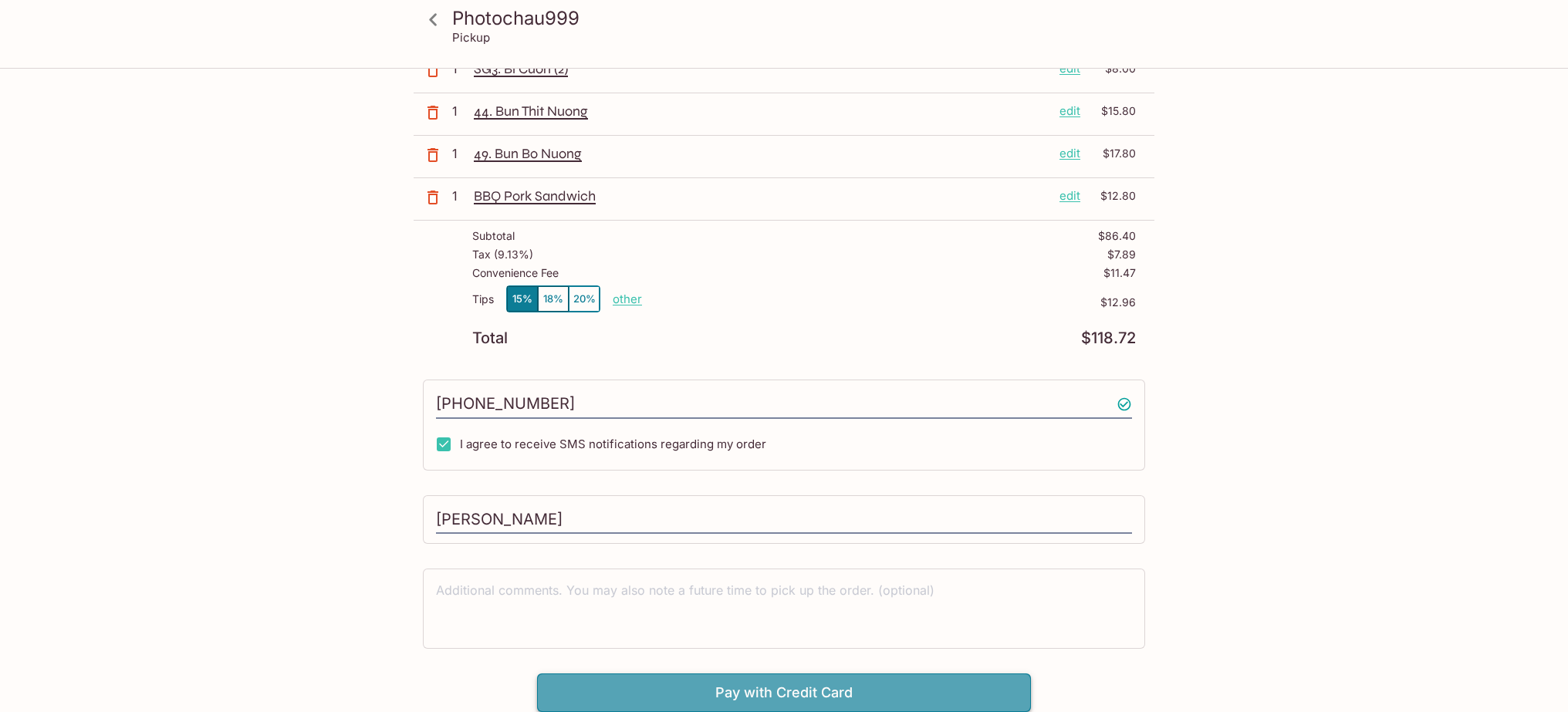
click at [767, 687] on button "Pay with Credit Card" at bounding box center [784, 692] width 494 height 39
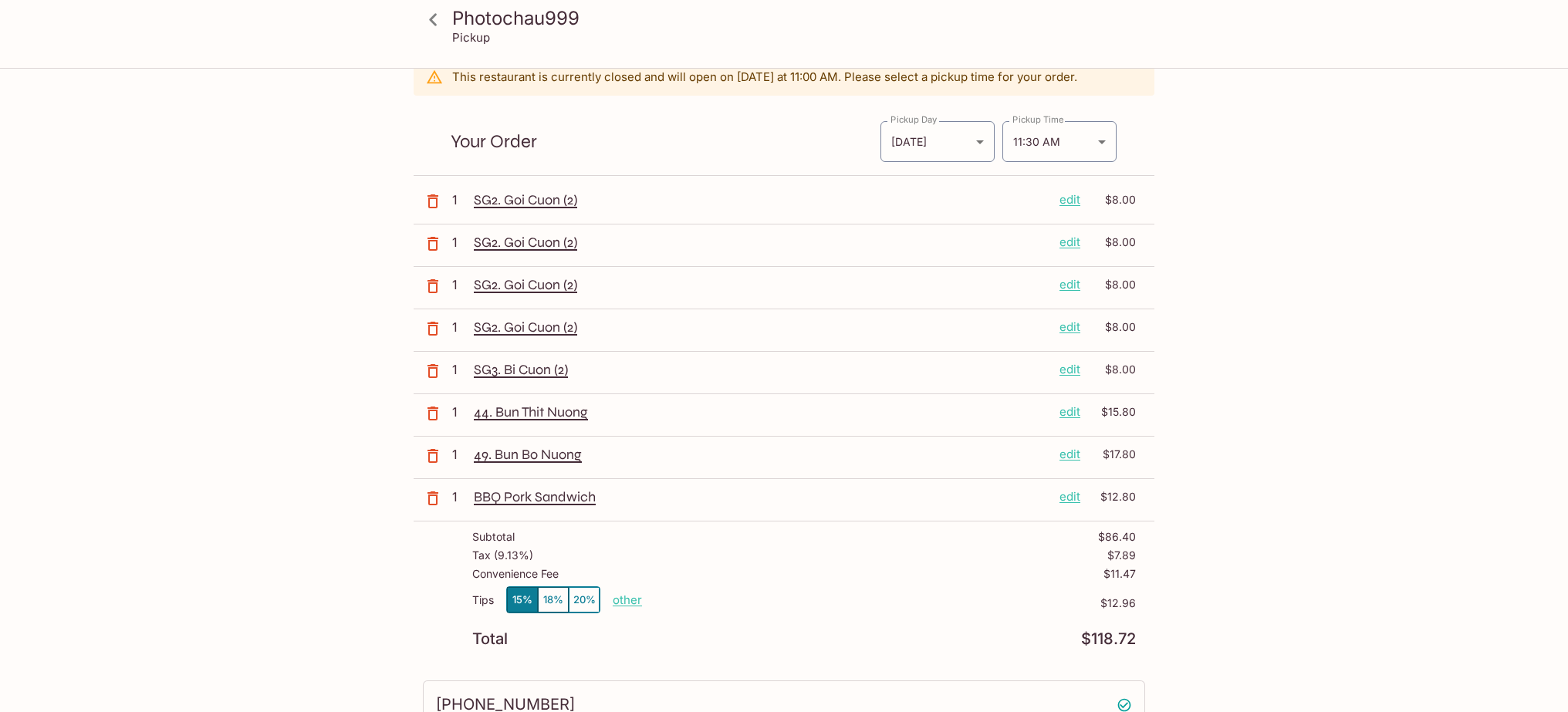
scroll to position [0, 0]
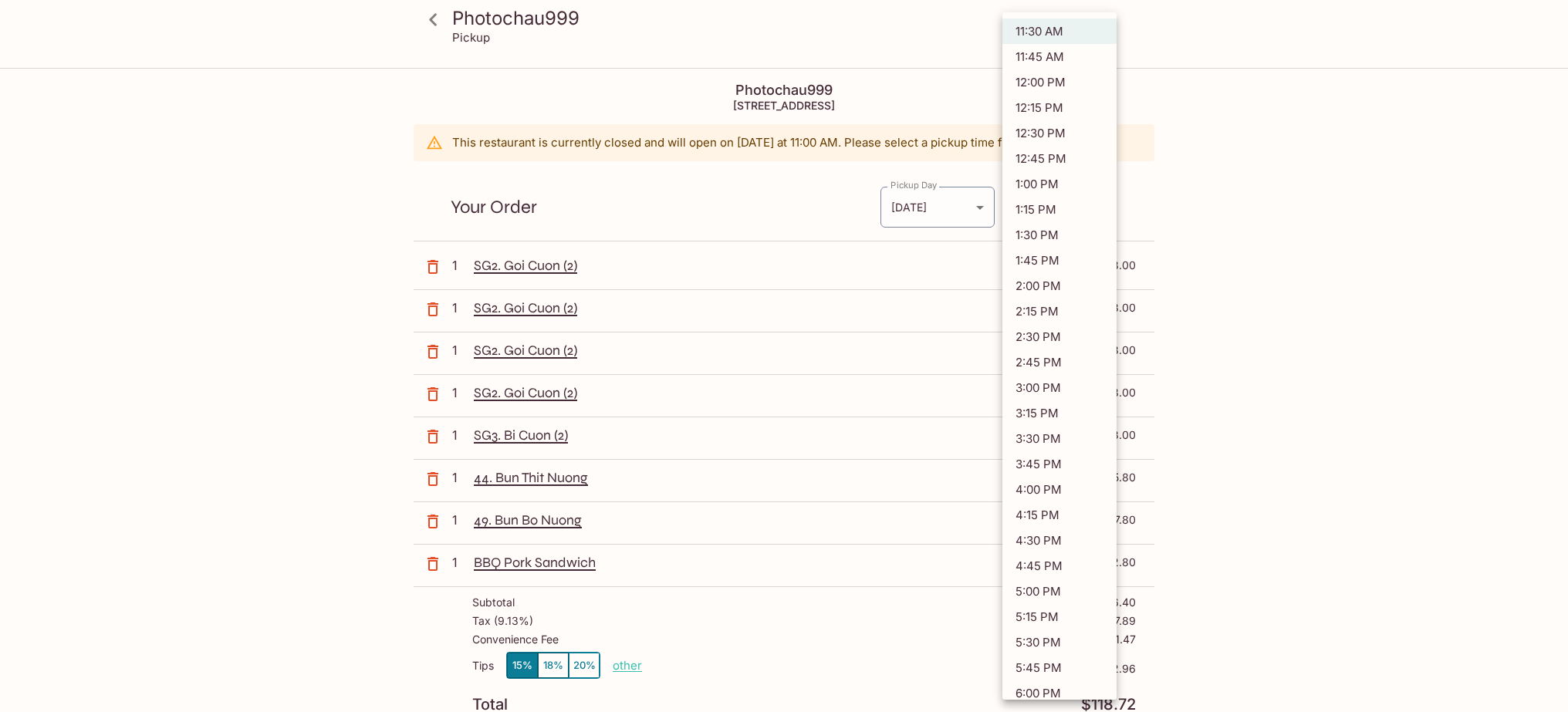
drag, startPoint x: 1102, startPoint y: 202, endPoint x: 1074, endPoint y: 48, distance: 156.5
click at [1075, 69] on body "Photochau999 Pickup Photochau999 [STREET_ADDRESS] This restaurant is currently …" at bounding box center [784, 425] width 1568 height 712
click at [1057, 57] on li "11:45 AM" at bounding box center [1059, 56] width 115 height 26
type input "[DATE]T18:45:00.000000Z"
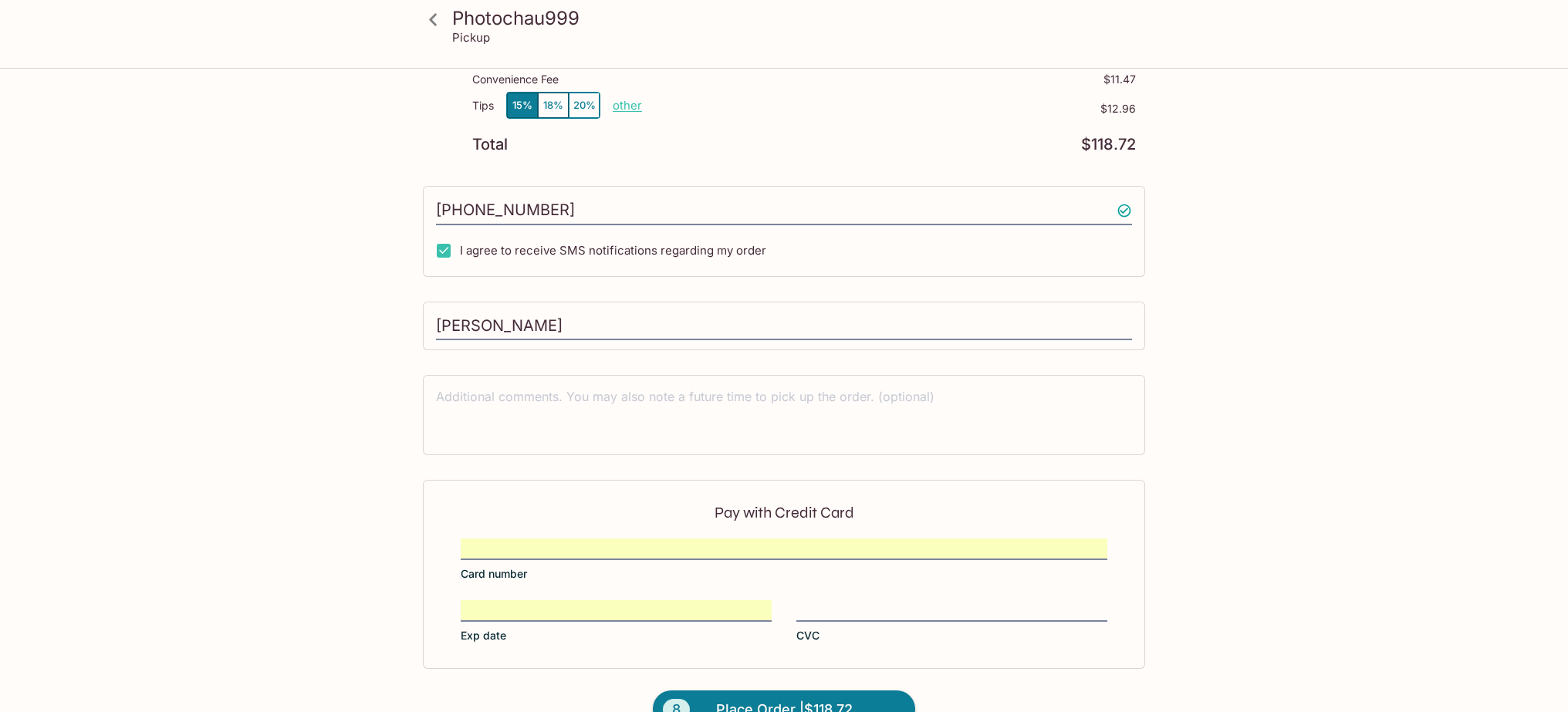
scroll to position [598, 0]
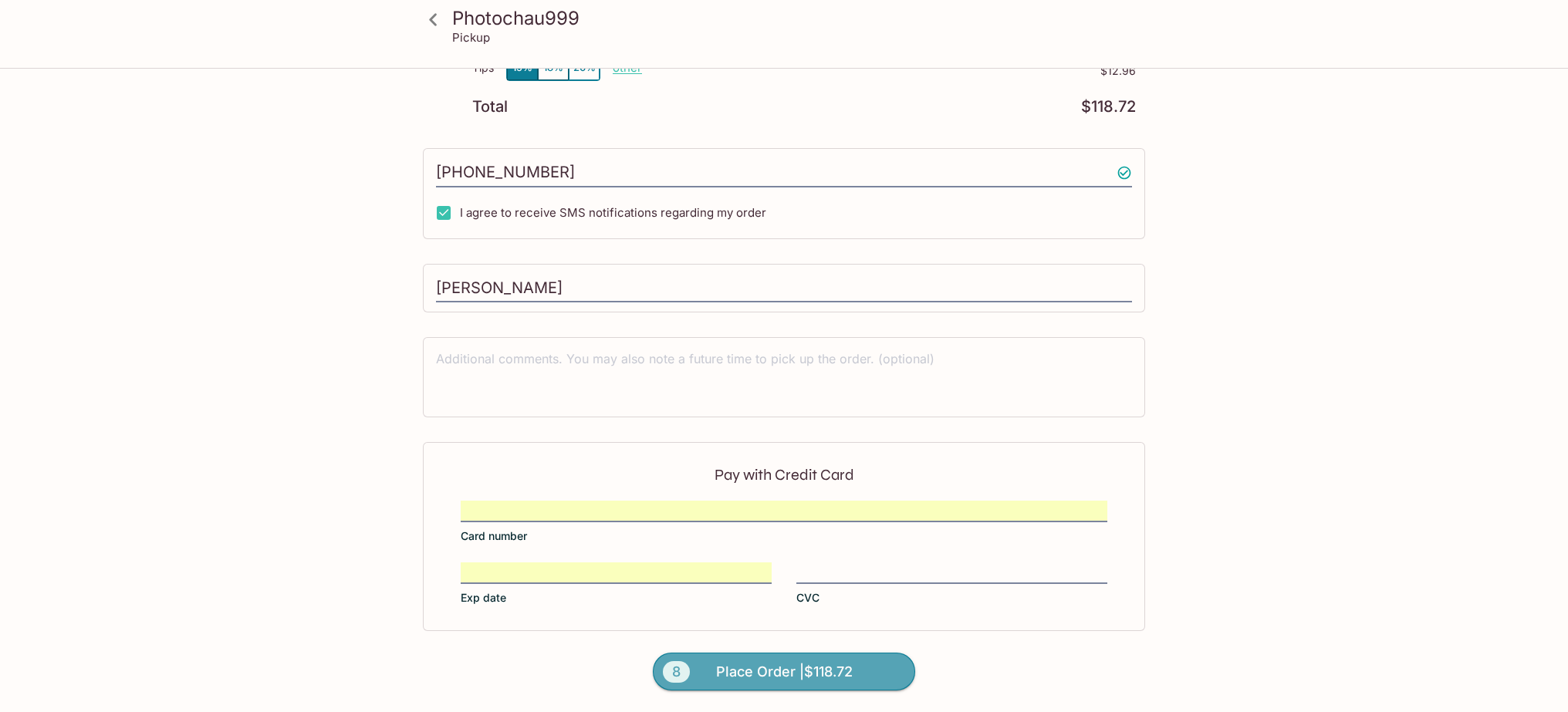
click at [739, 668] on span "Place Order | $118.72" at bounding box center [784, 672] width 136 height 25
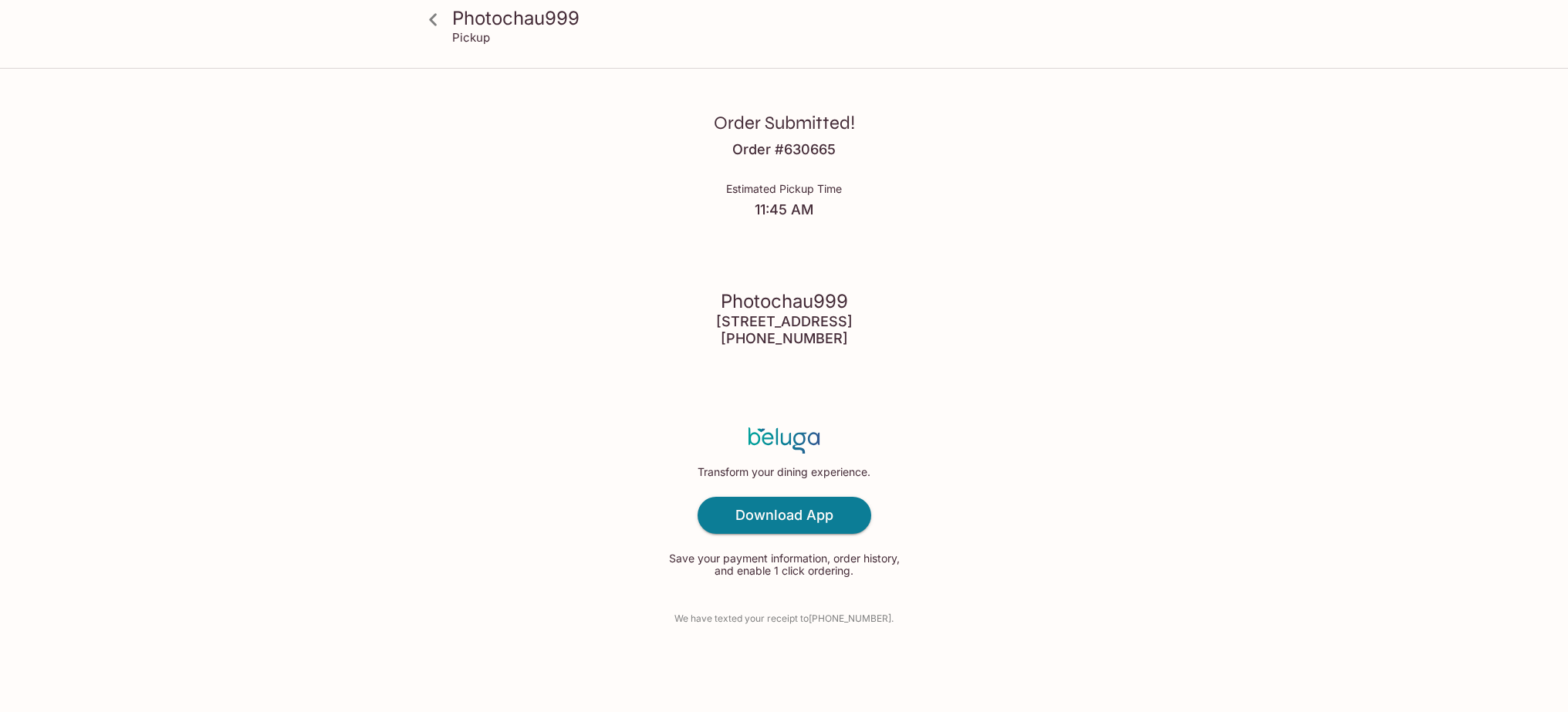
click at [39, 160] on div "Photochau999 Pickup Order Submitted! Order # 630665 Estimated Pickup Time 11:45…" at bounding box center [784, 356] width 1568 height 712
